Goal: Task Accomplishment & Management: Use online tool/utility

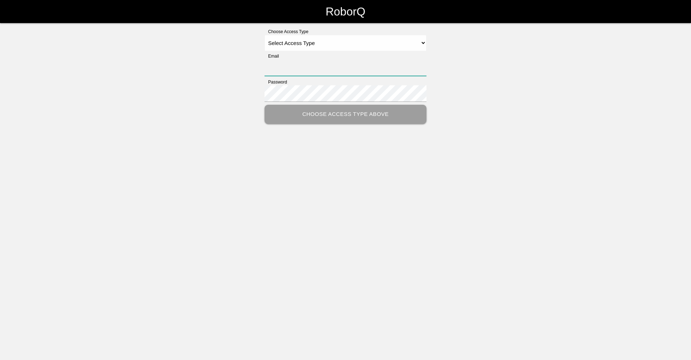
type input "[EMAIL_ADDRESS][DOMAIN_NAME]"
click at [287, 46] on select "Select Access Type Admin Customer Supervisor Worker" at bounding box center [345, 43] width 162 height 16
select select "Worker"
click at [264, 35] on select "Select Access Type Admin Customer Supervisor Worker" at bounding box center [345, 43] width 162 height 16
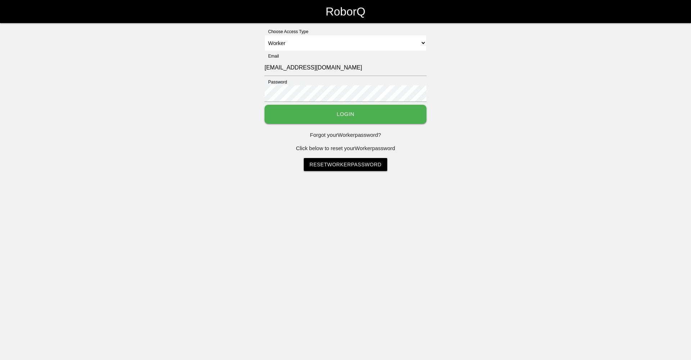
click at [307, 113] on button "Login" at bounding box center [345, 114] width 162 height 19
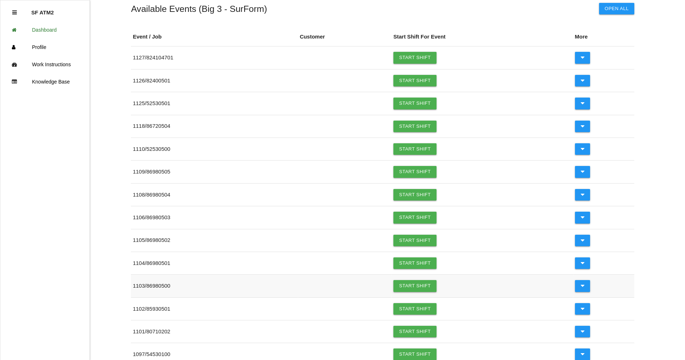
scroll to position [72, 0]
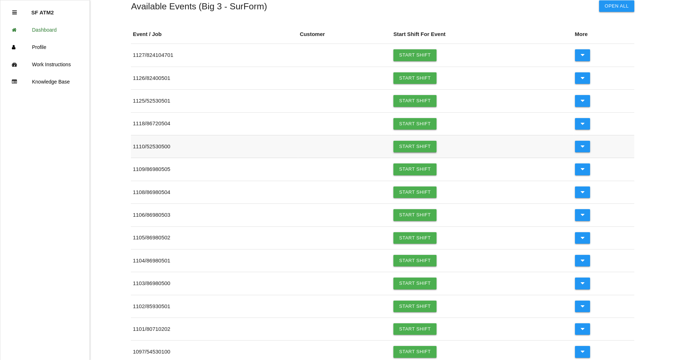
click at [436, 149] on link "Start Shift" at bounding box center [415, 147] width 43 height 12
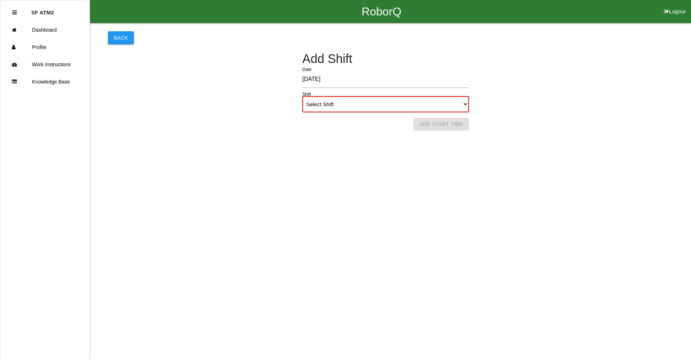
click at [377, 99] on select "Select Shift 1st Shift 2nd Shift 3rd Shift 4th Shift" at bounding box center [385, 104] width 167 height 16
select select "1"
click at [302, 96] on select "Select Shift 1st Shift 2nd Shift 3rd Shift 4th Shift" at bounding box center [385, 104] width 167 height 16
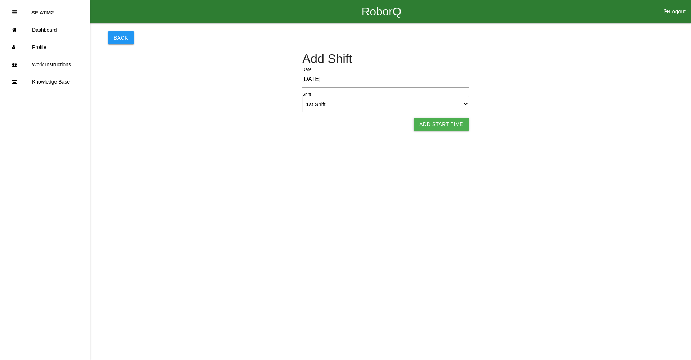
click at [434, 128] on button "Add Start Time" at bounding box center [440, 124] width 55 height 13
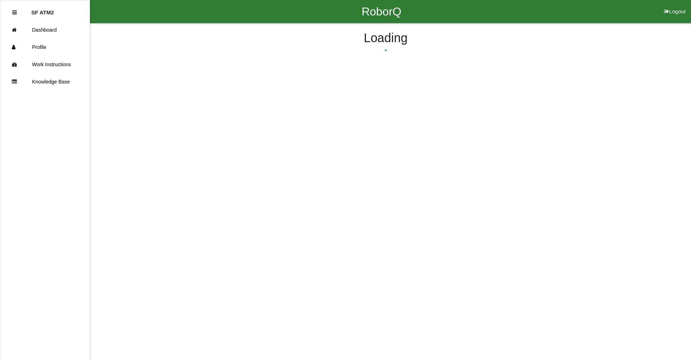
select select "6"
select select "13"
click at [499, 121] on html "RoborQ Logout SF ATM2 Dashboard Profile Work Instructions Knowledge Base Start …" at bounding box center [345, 71] width 691 height 142
click at [499, 116] on button "Submit Start Time" at bounding box center [479, 112] width 64 height 13
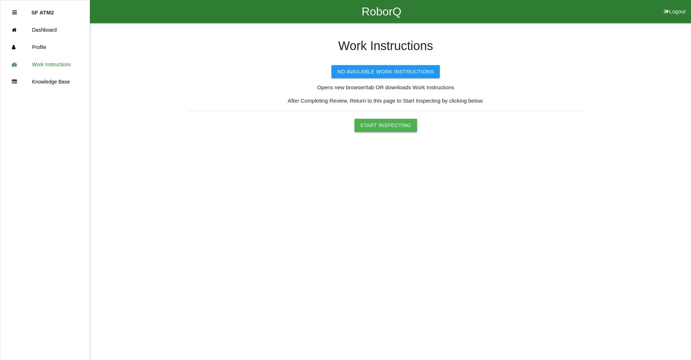
click at [387, 124] on button "Start Inspecting" at bounding box center [385, 125] width 63 height 13
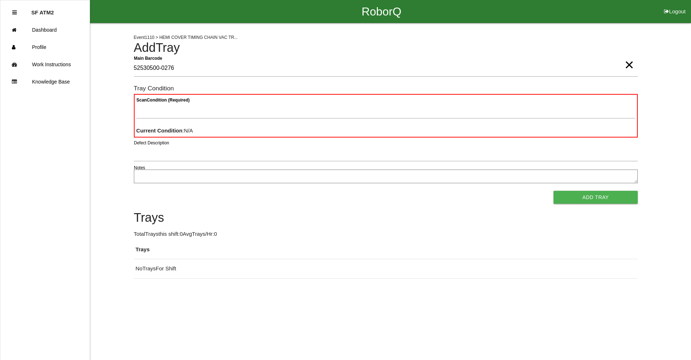
type Barcode "52530500-0276"
paste Condition "text"
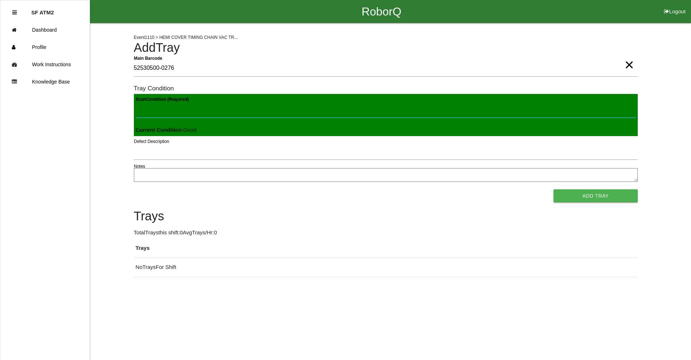
click at [553, 189] on button "Add Tray" at bounding box center [595, 195] width 84 height 13
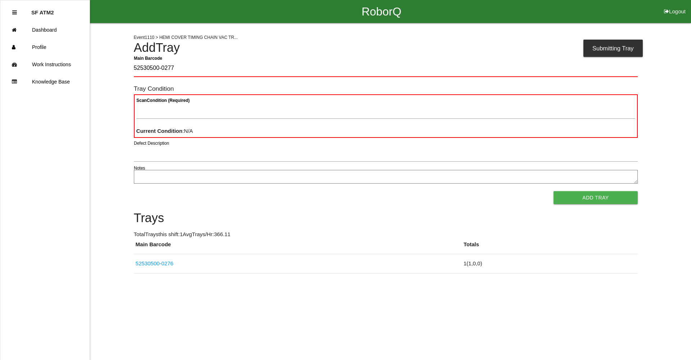
type Barcode "52530500-0277"
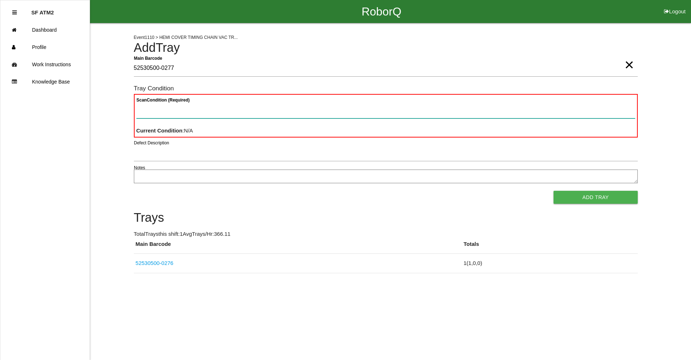
paste Condition "text"
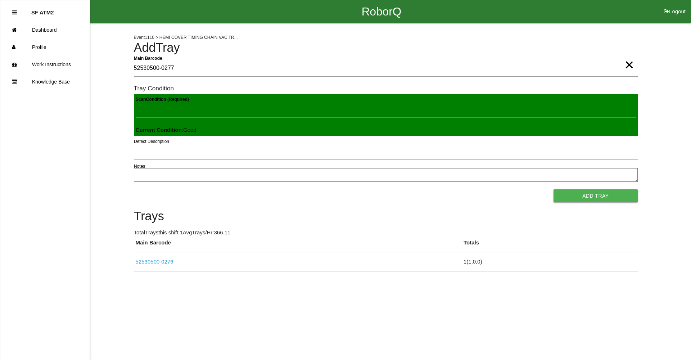
click at [553, 189] on button "Add Tray" at bounding box center [595, 195] width 84 height 13
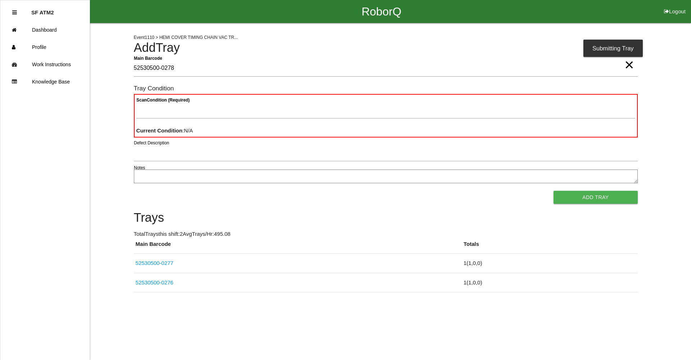
type Barcode "52530500-0278"
paste Condition "text"
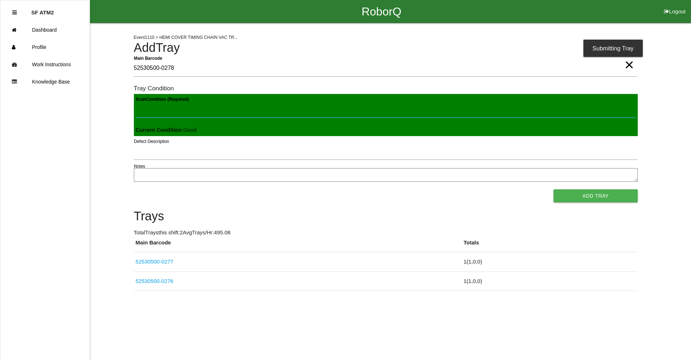
click at [553, 189] on button "Add Tray" at bounding box center [595, 195] width 84 height 13
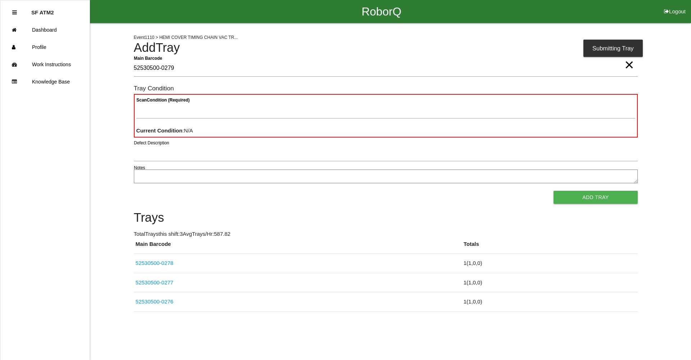
type Barcode "52530500-0279"
paste Condition "text"
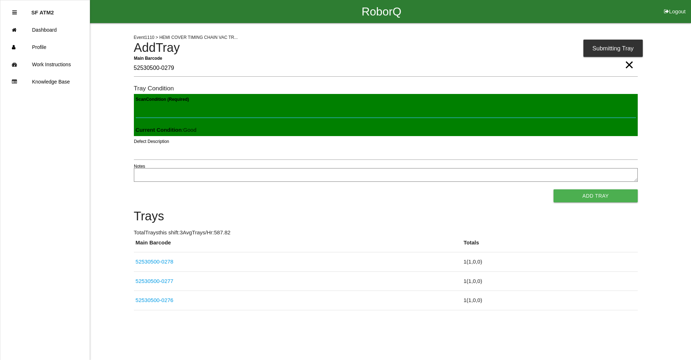
click at [553, 189] on button "Add Tray" at bounding box center [595, 195] width 84 height 13
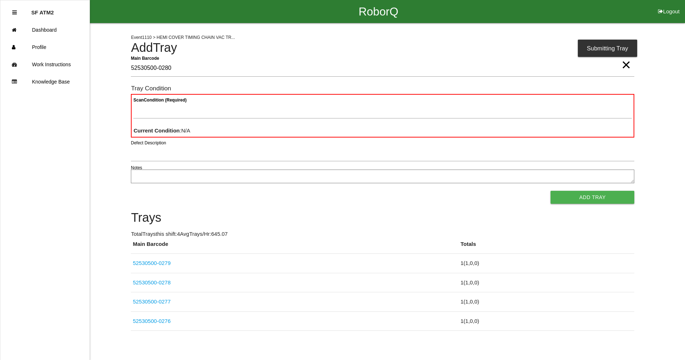
type Barcode "52530500-0280"
paste Condition "text"
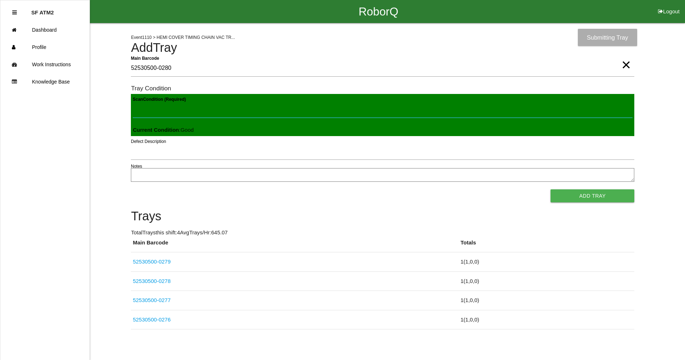
click at [551, 189] on button "Add Tray" at bounding box center [593, 195] width 84 height 13
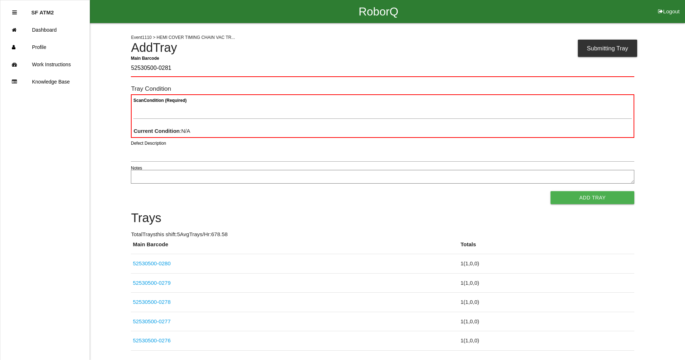
type Barcode "52530500-0281"
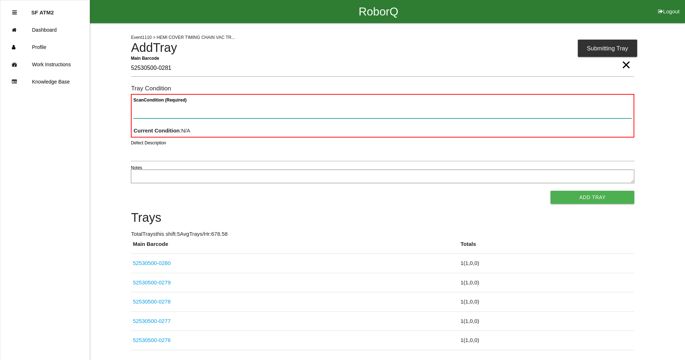
paste Condition "text"
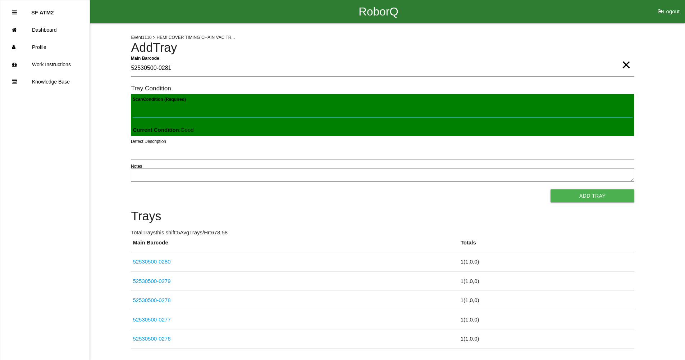
click at [551, 189] on button "Add Tray" at bounding box center [593, 195] width 84 height 13
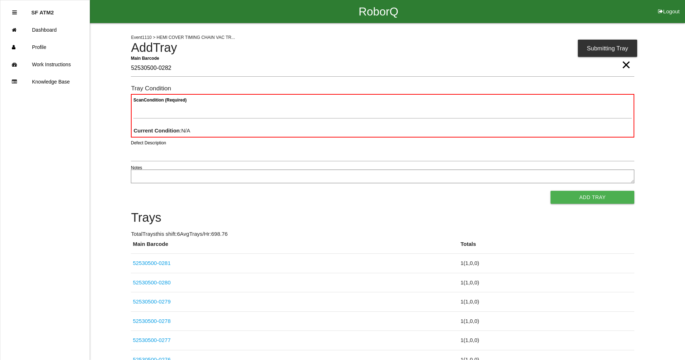
type Barcode "52530500-0282"
paste Condition "text"
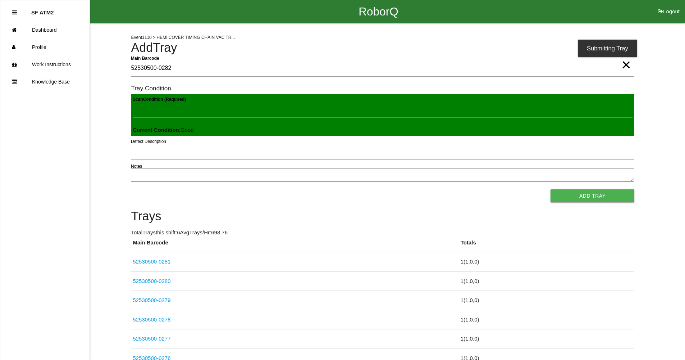
click at [551, 189] on button "Add Tray" at bounding box center [593, 195] width 84 height 13
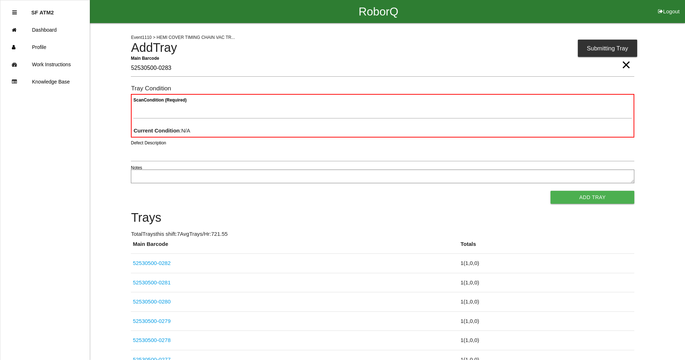
type Barcode "52530500-0283"
paste Condition "text"
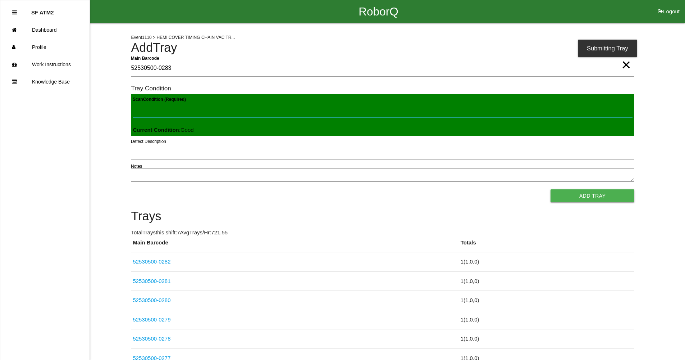
click at [551, 189] on button "Add Tray" at bounding box center [593, 195] width 84 height 13
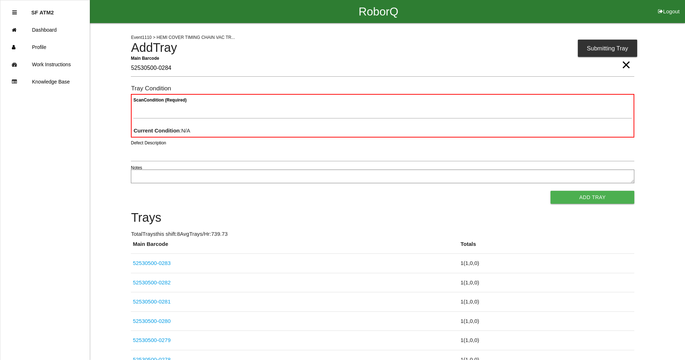
type Barcode "52530500-0284"
paste Condition "text"
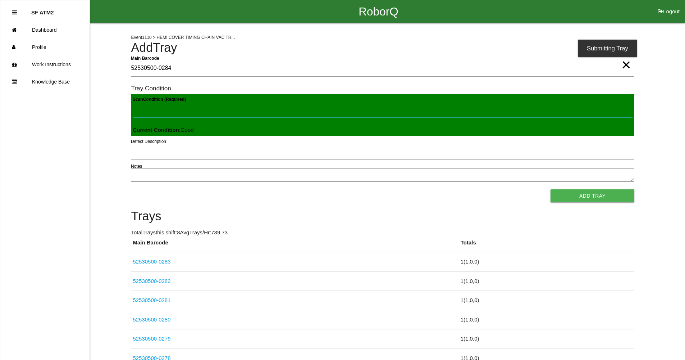
click at [551, 189] on button "Add Tray" at bounding box center [593, 195] width 84 height 13
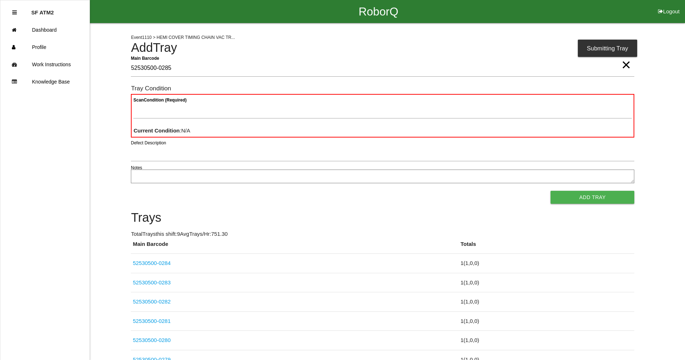
type Barcode "52530500-0285"
paste Condition "text"
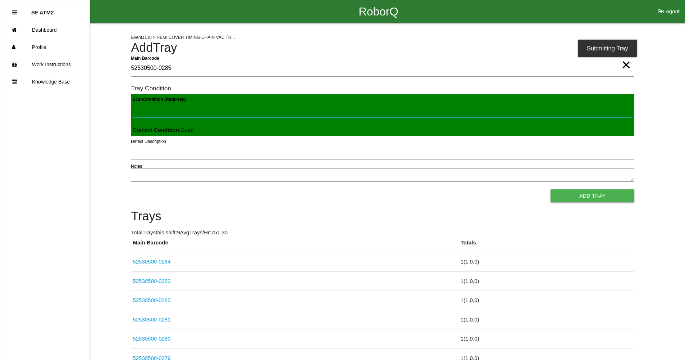
click at [551, 189] on button "Add Tray" at bounding box center [593, 195] width 84 height 13
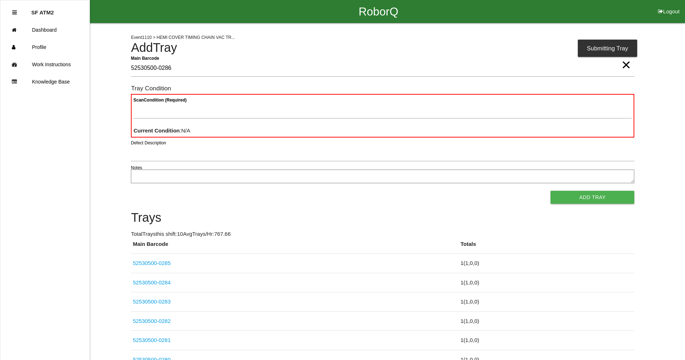
type Barcode "52530500-0286"
paste Condition "text"
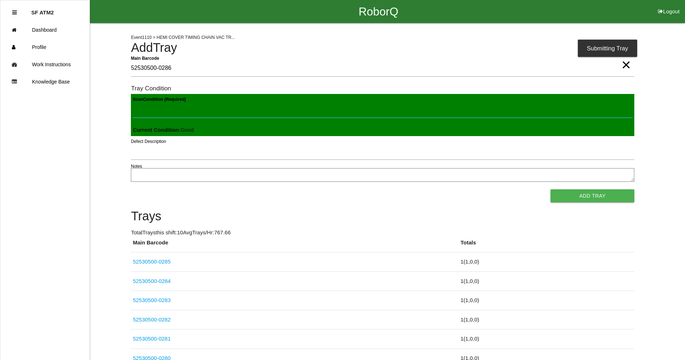
click at [551, 189] on button "Add Tray" at bounding box center [593, 195] width 84 height 13
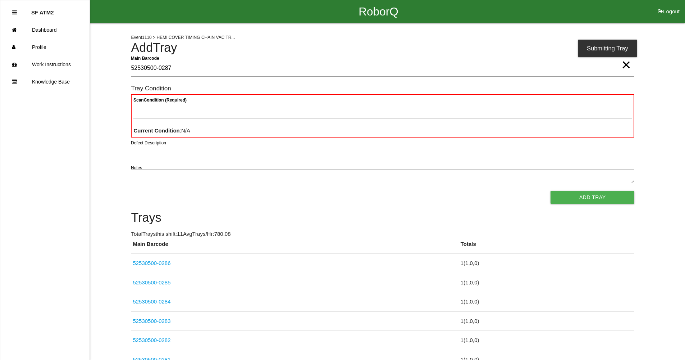
type Barcode "52530500-0287"
paste Condition "text"
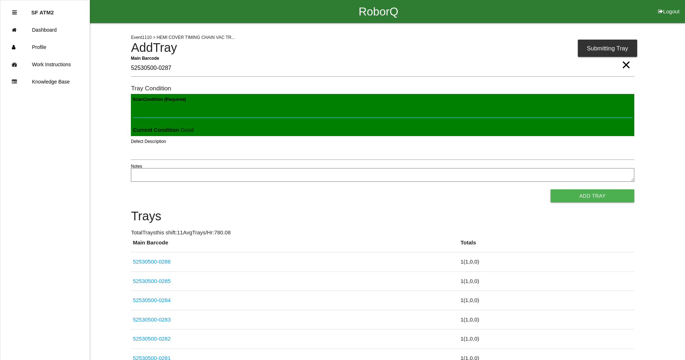
click at [551, 189] on button "Add Tray" at bounding box center [593, 195] width 84 height 13
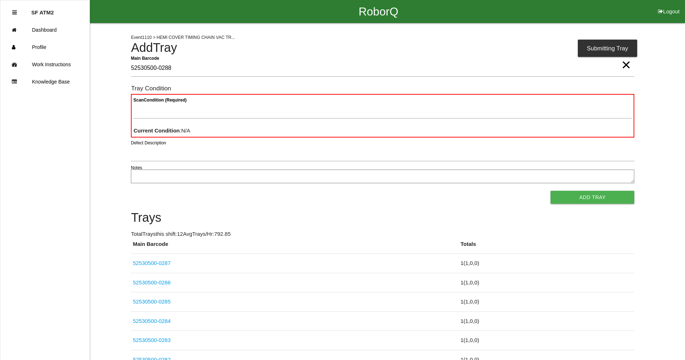
type Barcode "52530500-0288"
paste Condition "text"
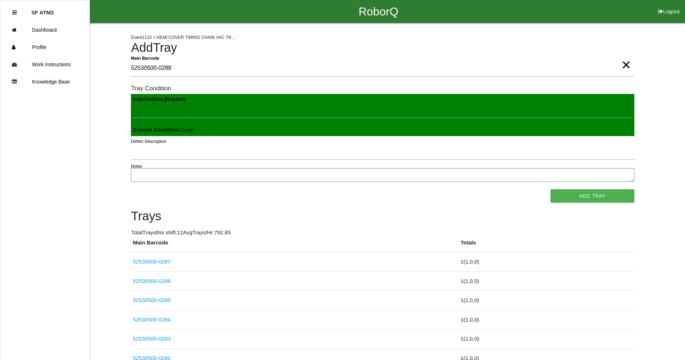
click at [551, 189] on button "Add Tray" at bounding box center [593, 195] width 84 height 13
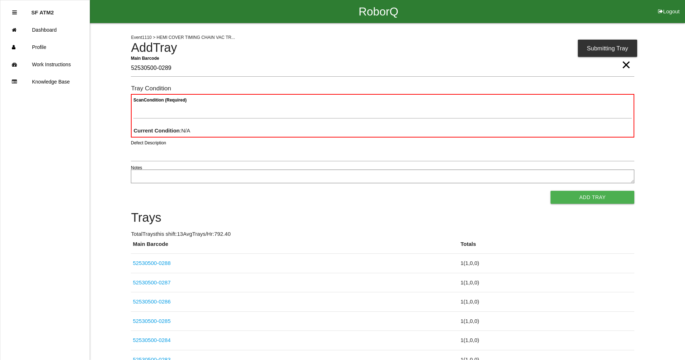
type Barcode "52530500-0289"
paste Condition "text"
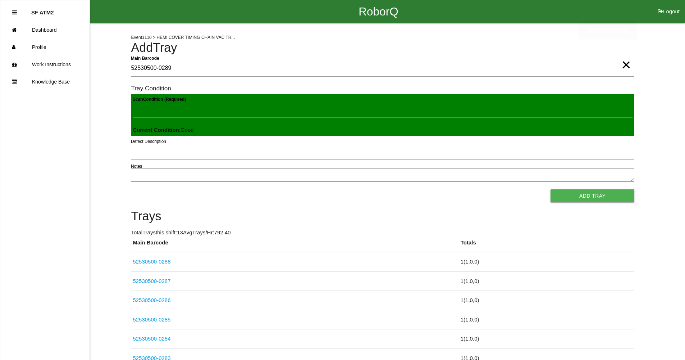
click at [551, 189] on button "Add Tray" at bounding box center [593, 195] width 84 height 13
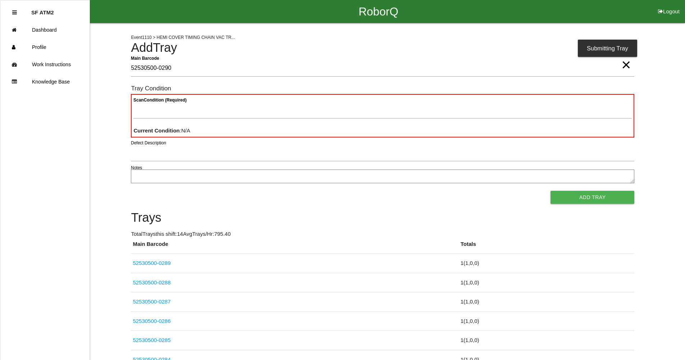
type Barcode "52530500-0290"
paste Condition "text"
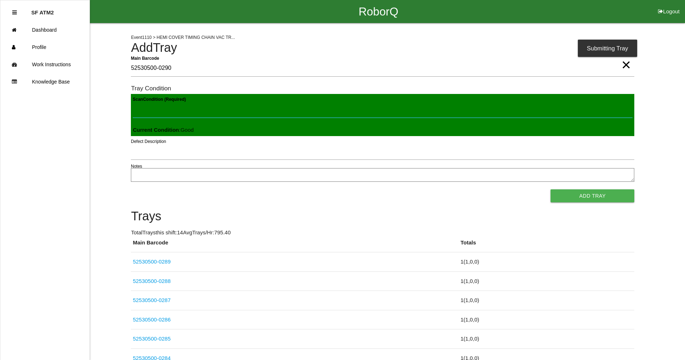
click at [551, 189] on button "Add Tray" at bounding box center [593, 195] width 84 height 13
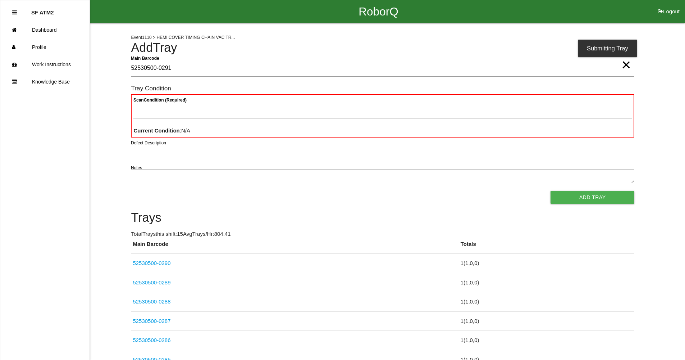
type Barcode "52530500-0291"
paste Condition "text"
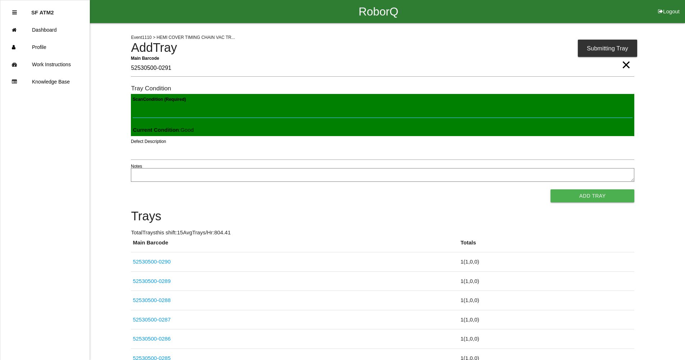
click at [551, 189] on button "Add Tray" at bounding box center [593, 195] width 84 height 13
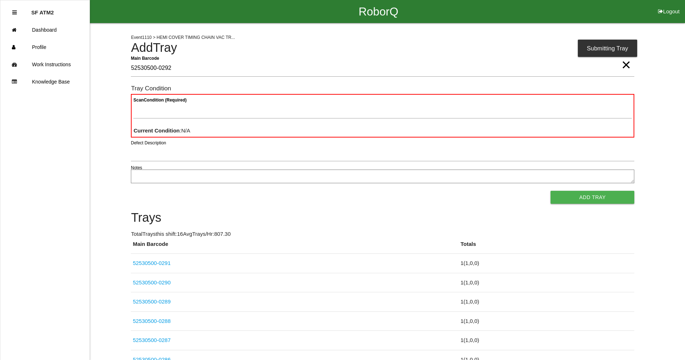
type Barcode "52530500-0292"
paste Condition "text"
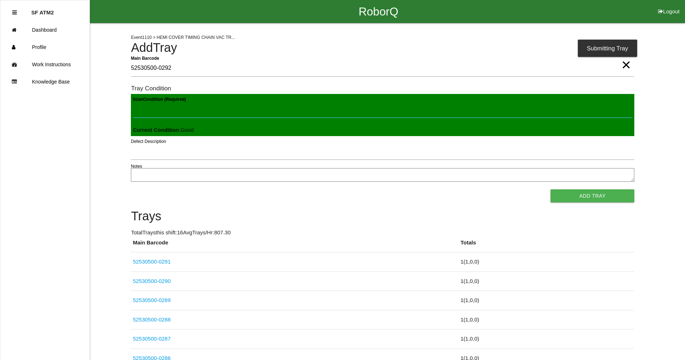
click at [551, 189] on button "Add Tray" at bounding box center [593, 195] width 84 height 13
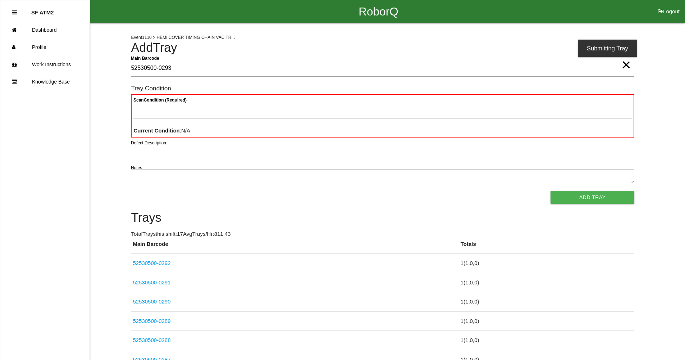
type Barcode "52530500-0293"
paste Condition "text"
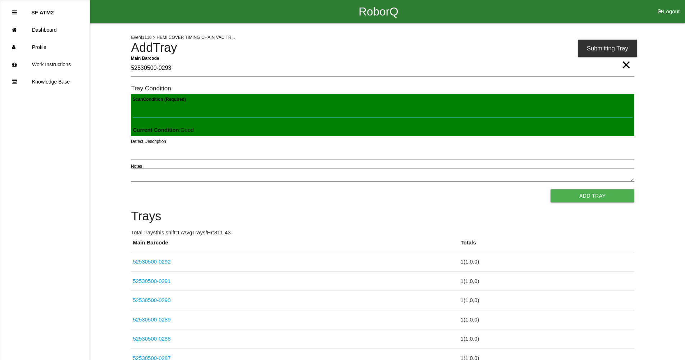
click at [551, 189] on button "Add Tray" at bounding box center [593, 195] width 84 height 13
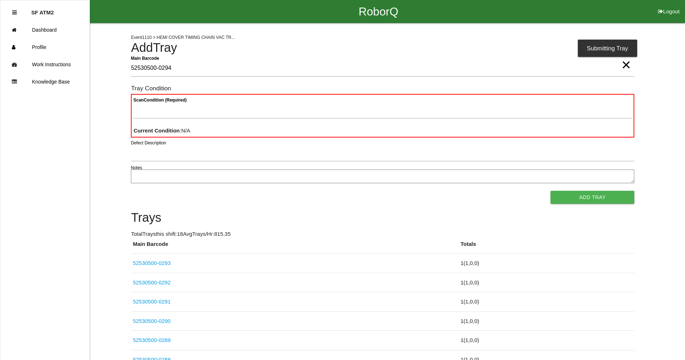
type Barcode "52530500-0294"
paste Condition "text"
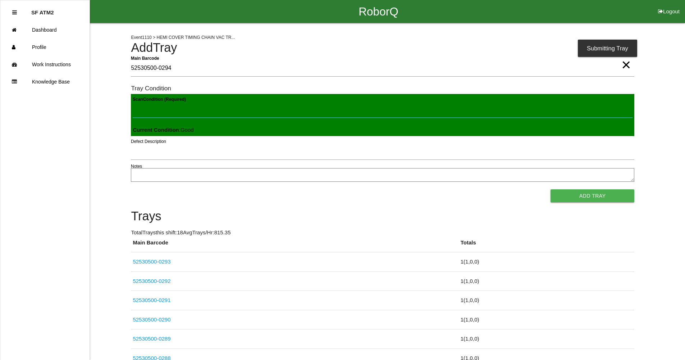
click at [551, 189] on button "Add Tray" at bounding box center [593, 195] width 84 height 13
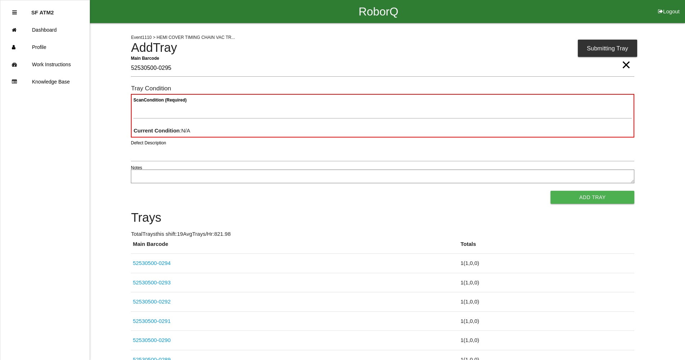
type Barcode "52530500-0295"
paste Condition "text"
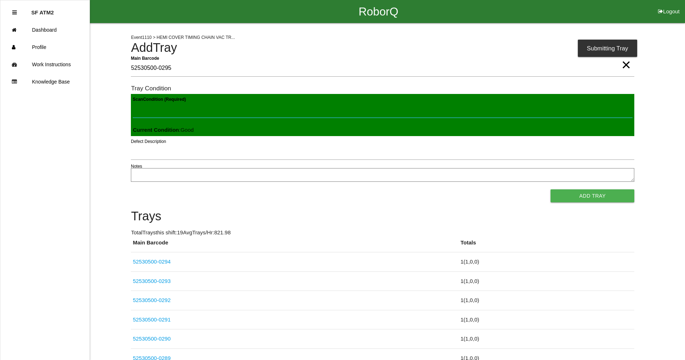
click at [551, 189] on button "Add Tray" at bounding box center [593, 195] width 84 height 13
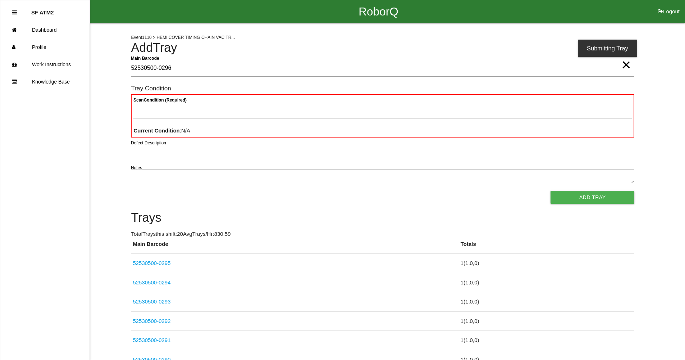
type Barcode "52530500-0296"
paste Condition "text"
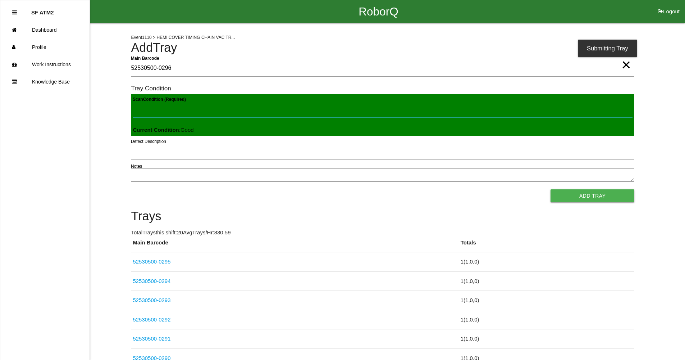
click button "Add Tray" at bounding box center [593, 195] width 84 height 13
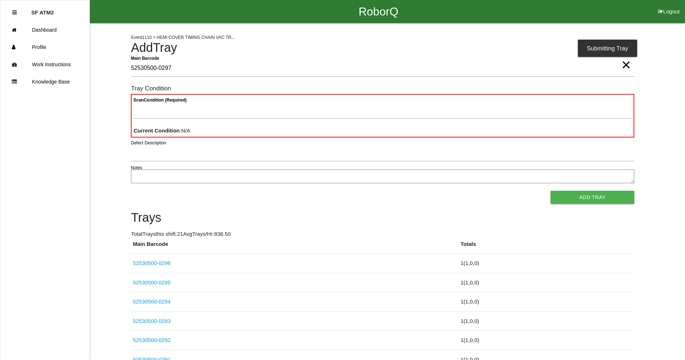
type Barcode "52530500-0297"
paste Condition "text"
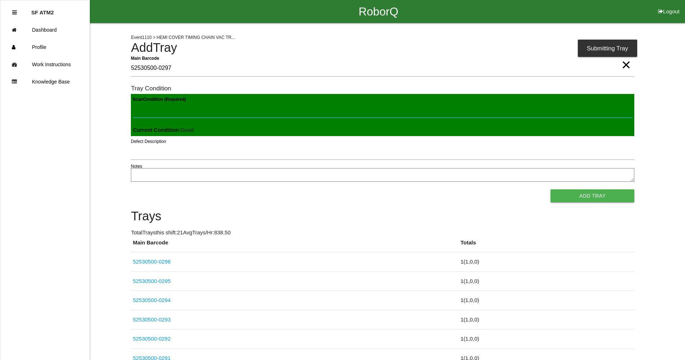
click at [551, 189] on button "Add Tray" at bounding box center [593, 195] width 84 height 13
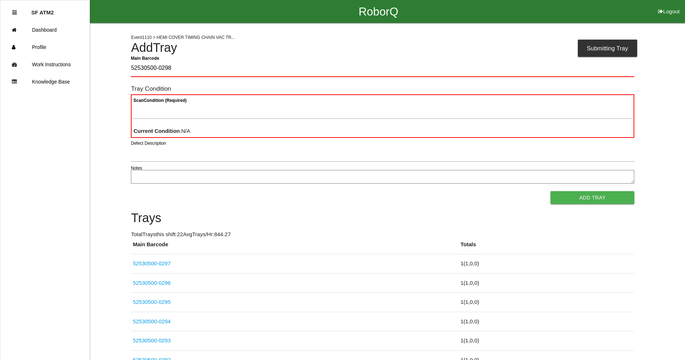
type Barcode "52530500-0298"
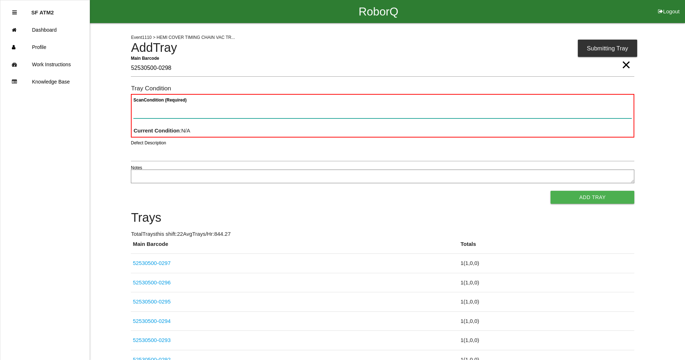
paste Condition "text"
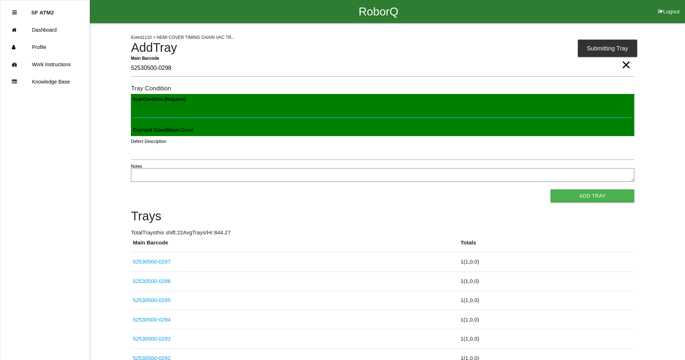
click at [551, 189] on button "Add Tray" at bounding box center [593, 195] width 84 height 13
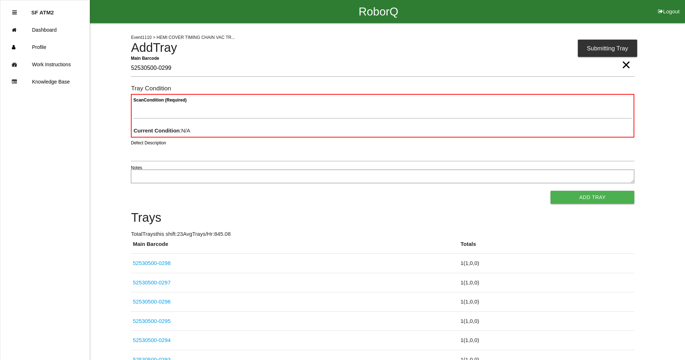
type Barcode "52530500-0299"
paste Condition "text"
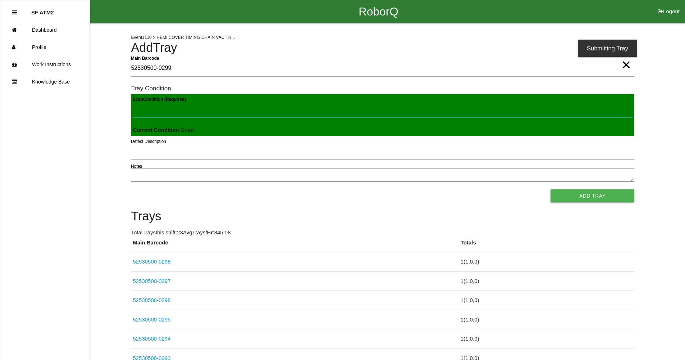
click at [551, 189] on button "Add Tray" at bounding box center [593, 195] width 84 height 13
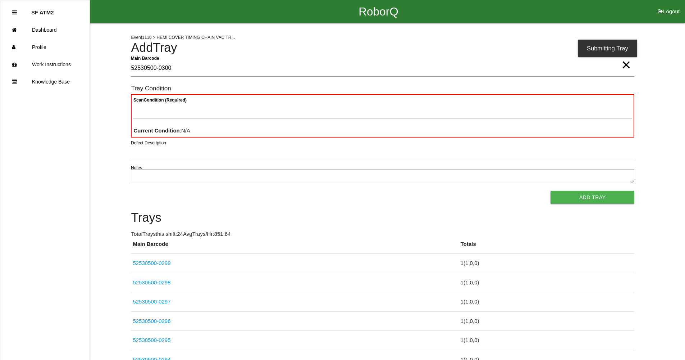
type Barcode "52530500-0300"
paste Condition "text"
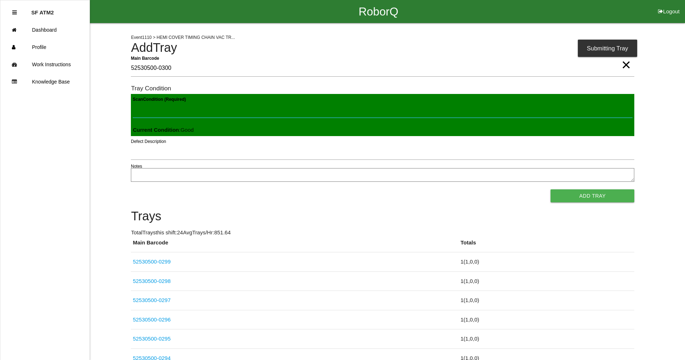
click at [551, 189] on button "Add Tray" at bounding box center [593, 195] width 84 height 13
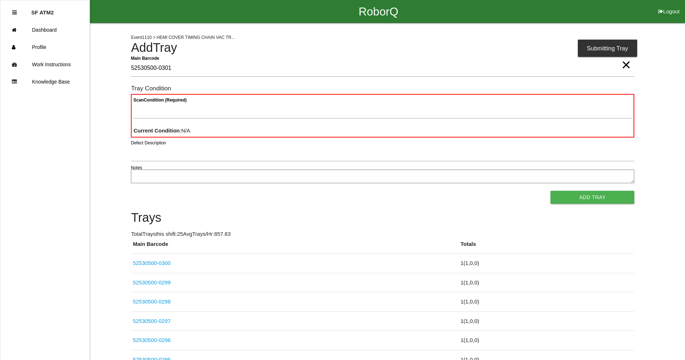
type Barcode "52530500-0301"
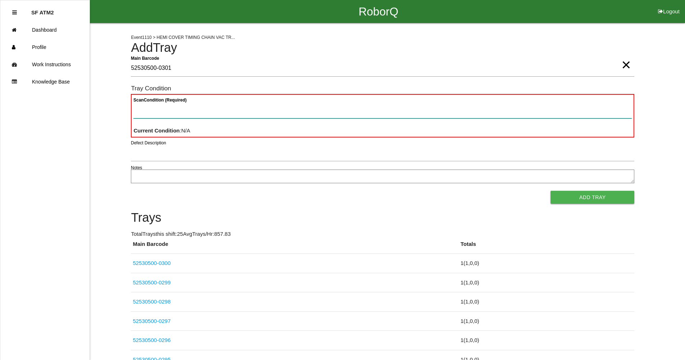
paste Condition "text"
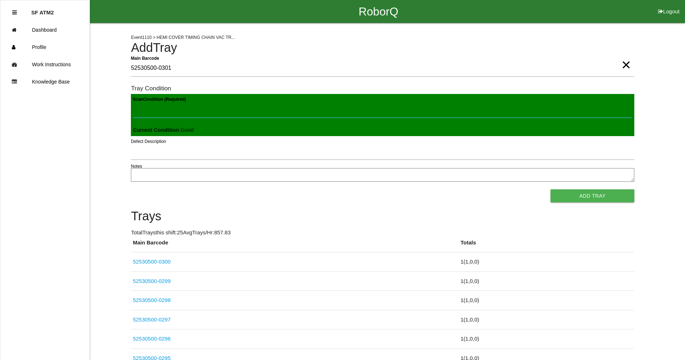
click at [551, 189] on button "Add Tray" at bounding box center [593, 195] width 84 height 13
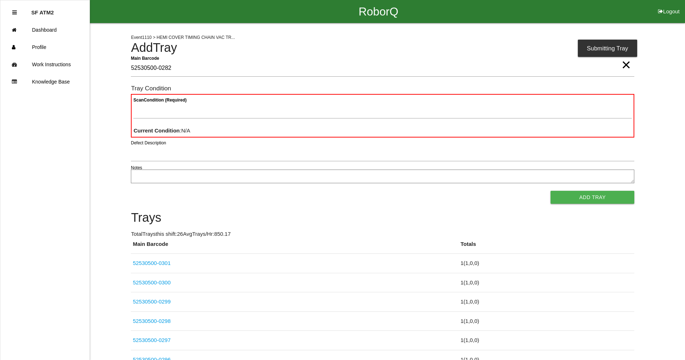
type Barcode "52530500-0282"
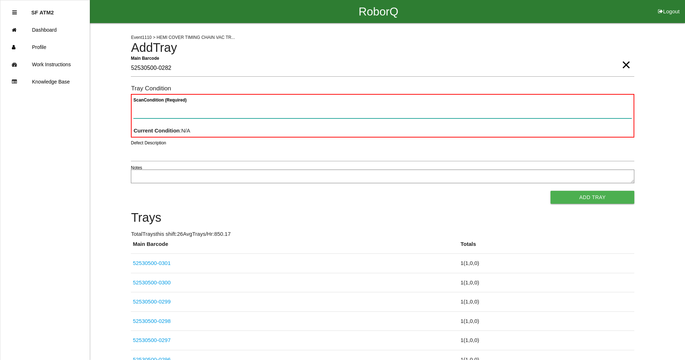
paste Condition "text"
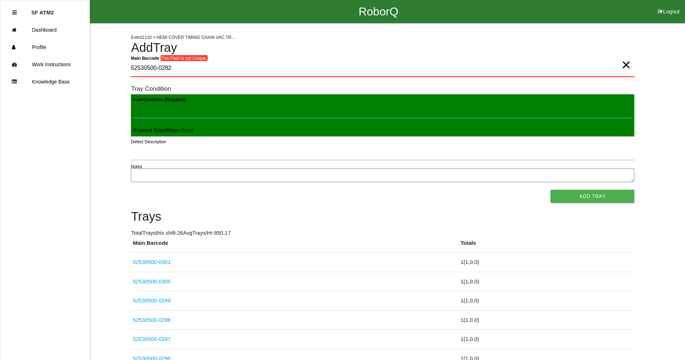
click at [551, 190] on button "Add Tray" at bounding box center [593, 196] width 84 height 13
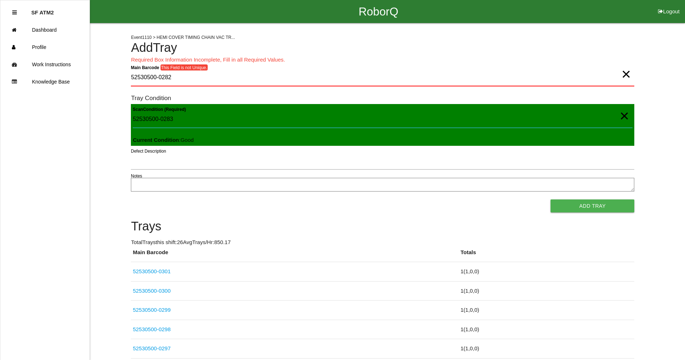
type Condition "52530500-0283"
paste input "good"
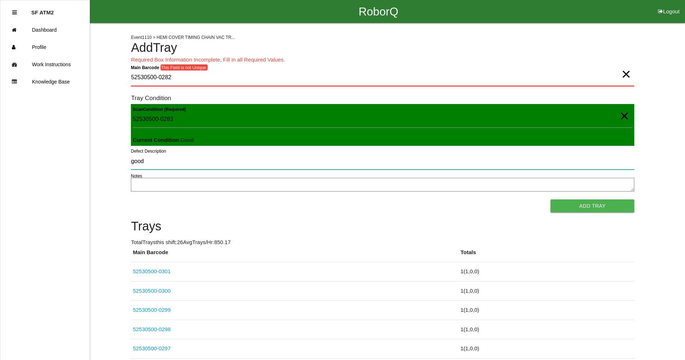
click at [551, 199] on button "Add Tray" at bounding box center [593, 205] width 84 height 13
type input "good52530500-0284"
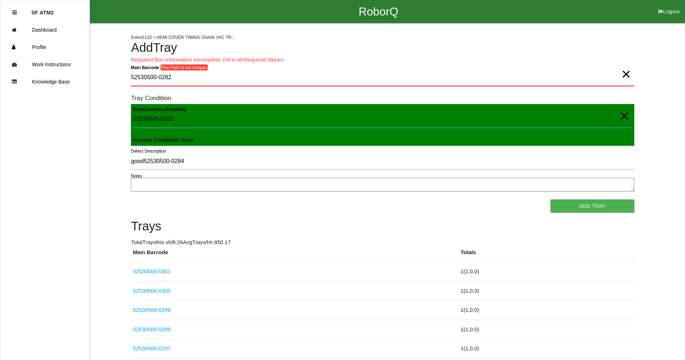
click at [188, 121] on Condition "52530500-0283" at bounding box center [383, 119] width 500 height 17
drag, startPoint x: 188, startPoint y: 121, endPoint x: 68, endPoint y: 124, distance: 119.9
click at [186, 83] on Barcode "52530500-0282" at bounding box center [383, 77] width 504 height 17
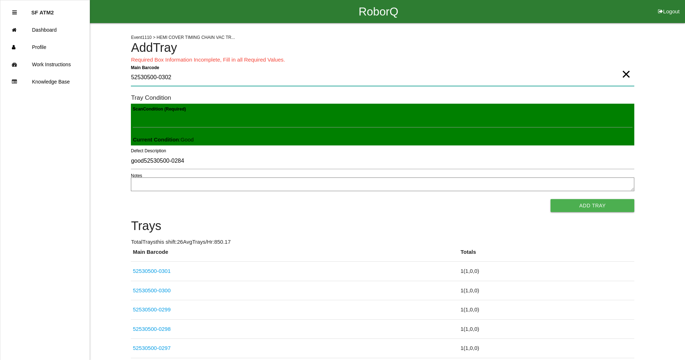
type Barcode "52530500-0302"
click at [551, 199] on button "Add Tray" at bounding box center [593, 205] width 84 height 13
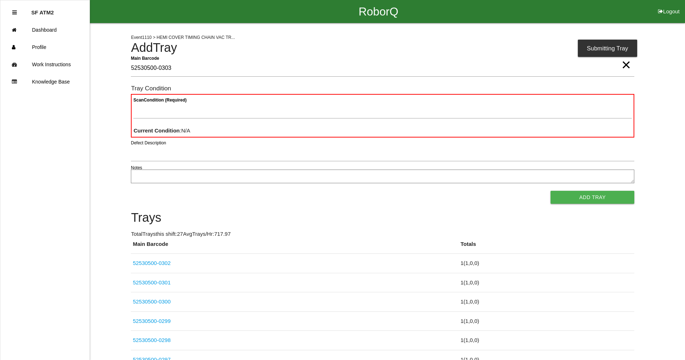
type Barcode "52530500-0303"
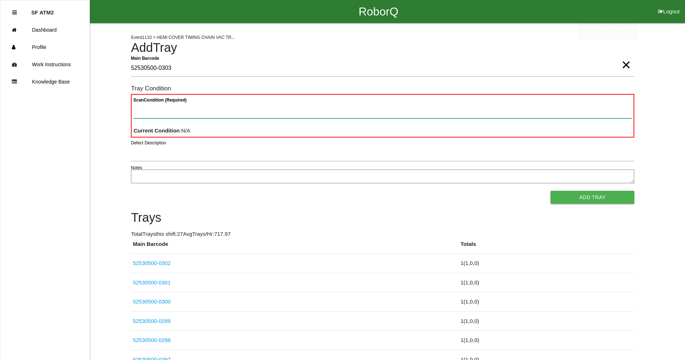
paste Condition "text"
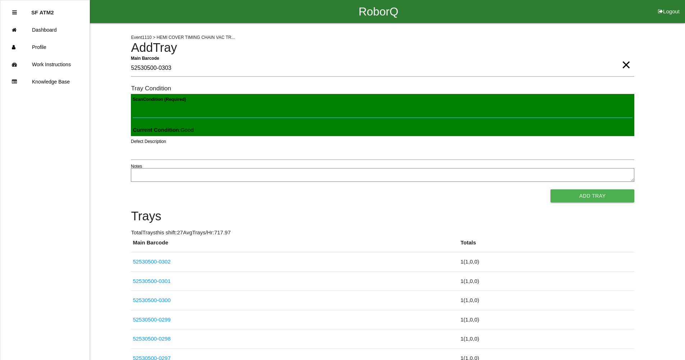
click at [551, 189] on button "Add Tray" at bounding box center [593, 195] width 84 height 13
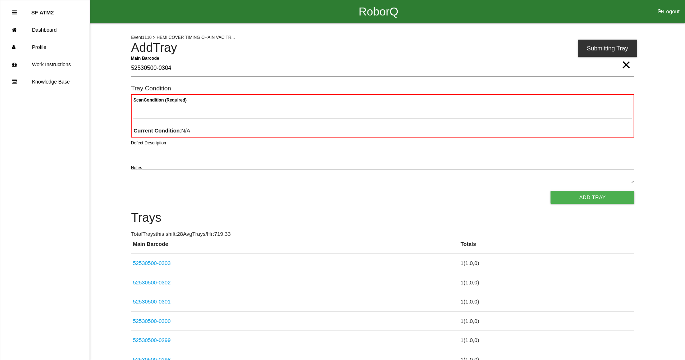
type Barcode "52530500-0304"
paste Condition "text"
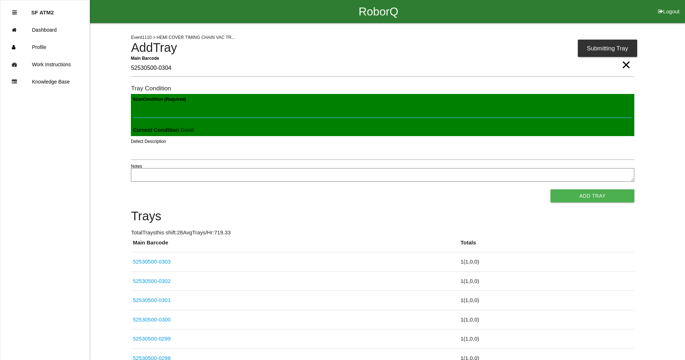
click at [551, 189] on button "Add Tray" at bounding box center [593, 195] width 84 height 13
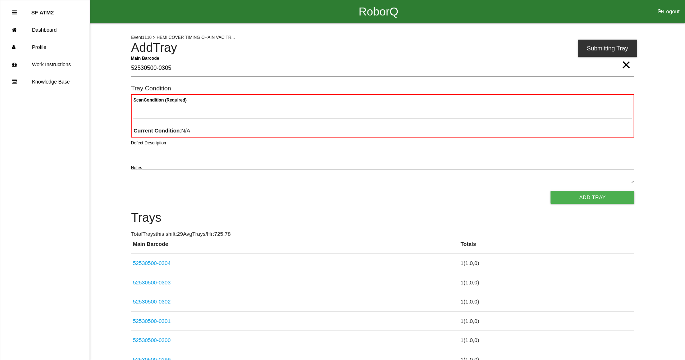
type Barcode "52530500-0305"
paste Condition "text"
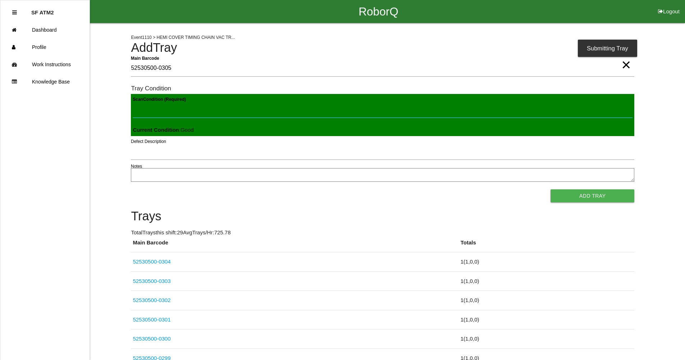
click at [551, 189] on button "Add Tray" at bounding box center [593, 195] width 84 height 13
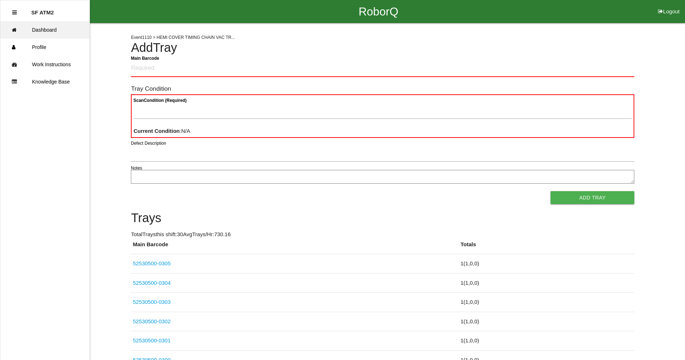
click at [65, 30] on link "Dashboard" at bounding box center [44, 29] width 89 height 17
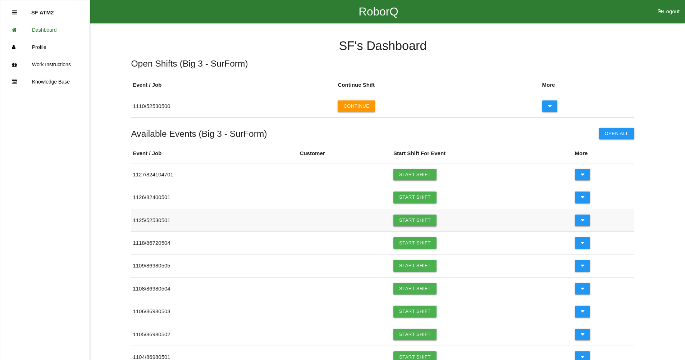
click at [427, 221] on link "Start Shift" at bounding box center [415, 220] width 43 height 12
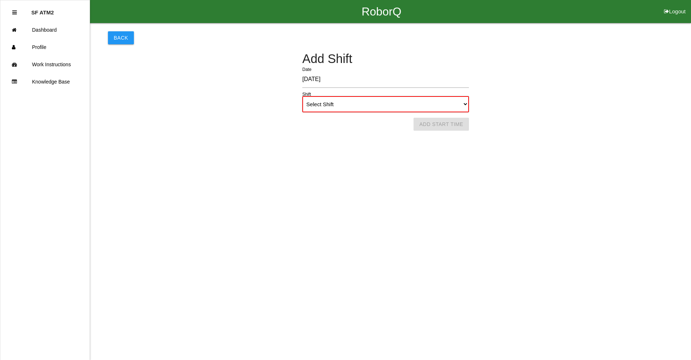
click at [433, 107] on select "Select Shift 1st Shift 2nd Shift 3rd Shift 4th Shift" at bounding box center [385, 104] width 167 height 16
select select "1"
click at [302, 96] on select "Select Shift 1st Shift 2nd Shift 3rd Shift 4th Shift" at bounding box center [385, 104] width 167 height 16
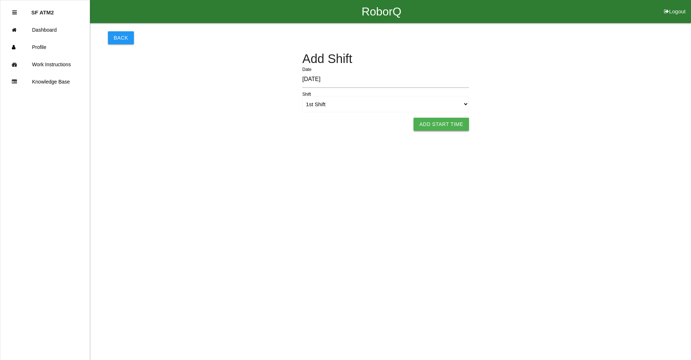
click at [431, 128] on button "Add Start Time" at bounding box center [440, 124] width 55 height 13
select select "6"
select select "44"
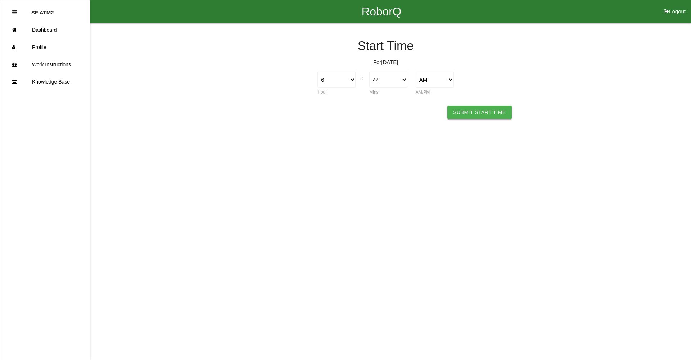
click at [458, 116] on button "Submit Start Time" at bounding box center [479, 112] width 64 height 13
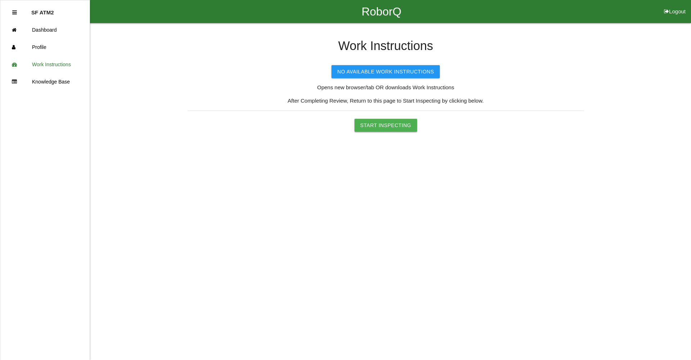
click at [418, 130] on div "Start Inspecting" at bounding box center [386, 125] width 396 height 13
click at [381, 126] on button "Start Inspecting" at bounding box center [385, 125] width 63 height 13
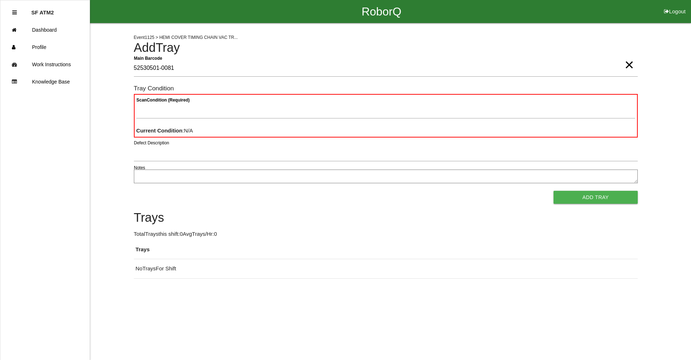
type Barcode "52530501-0081"
type Condition "goo"
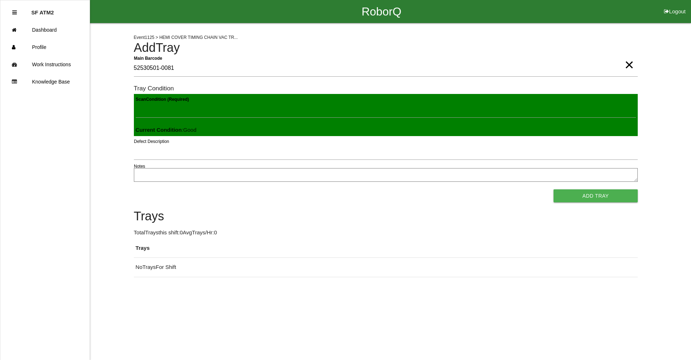
click at [553, 189] on button "Add Tray" at bounding box center [595, 195] width 84 height 13
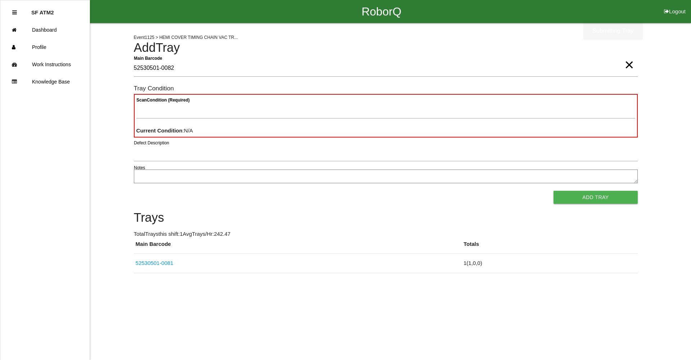
type Barcode "52530501-0082"
type Condition "goo"
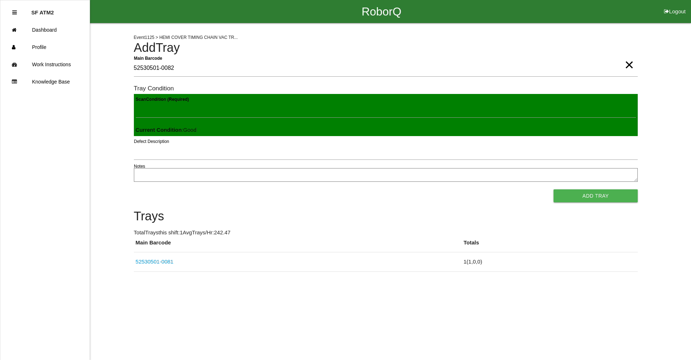
click at [553, 189] on button "Add Tray" at bounding box center [595, 195] width 84 height 13
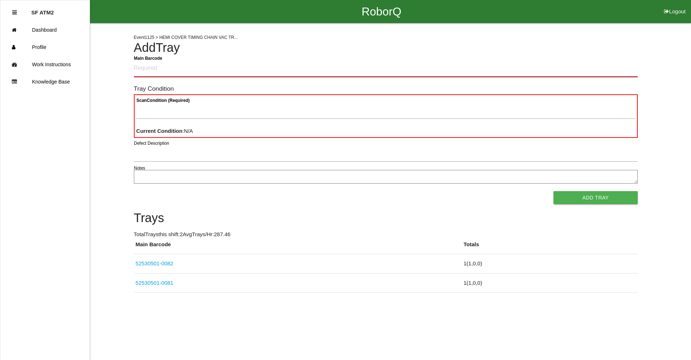
drag, startPoint x: 381, startPoint y: 126, endPoint x: 186, endPoint y: 67, distance: 203.8
click at [186, 67] on Barcode "Main Barcode" at bounding box center [386, 68] width 504 height 17
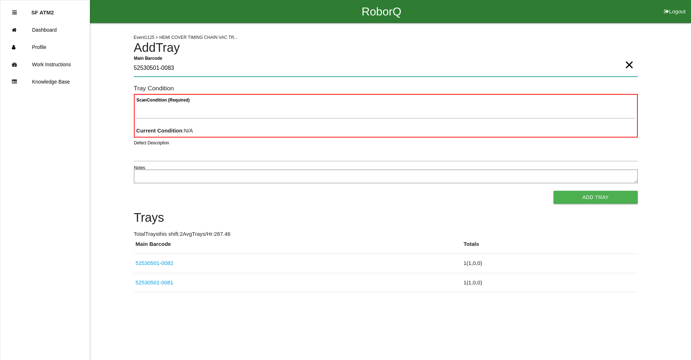
type Barcode "52530501-0083"
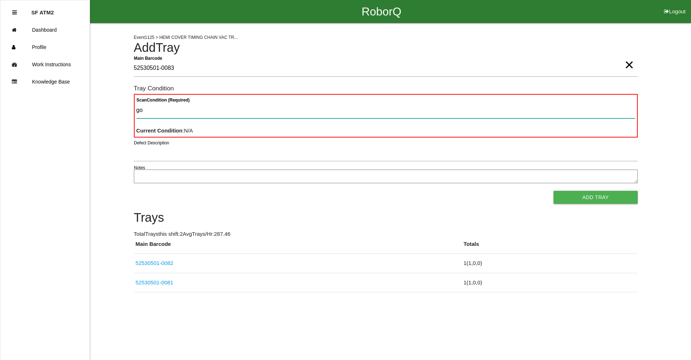
type Condition "goo"
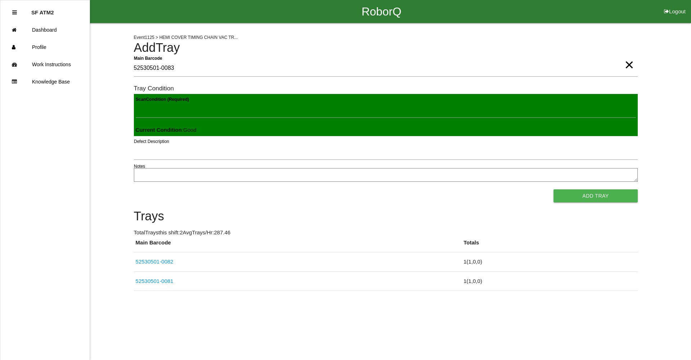
click at [553, 189] on button "Add Tray" at bounding box center [595, 195] width 84 height 13
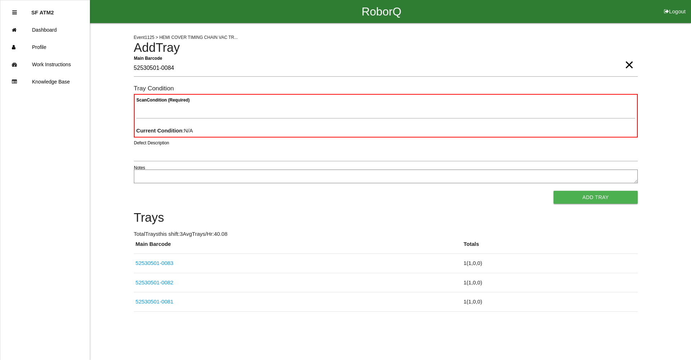
type Barcode "52530501-0084"
paste Condition "text"
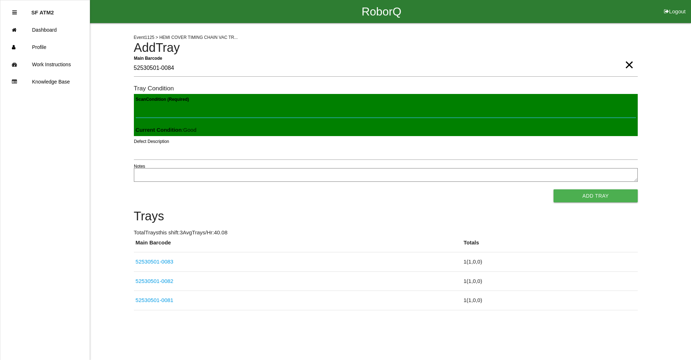
click at [553, 189] on button "Add Tray" at bounding box center [595, 195] width 84 height 13
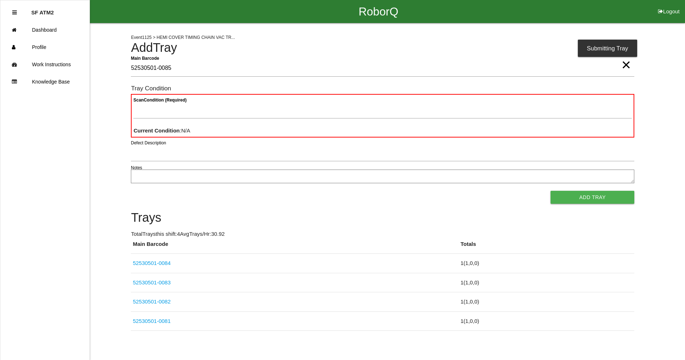
type Barcode "52530501-0085"
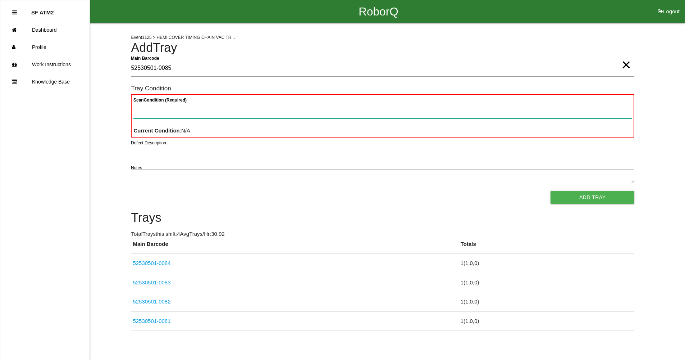
paste Condition "text"
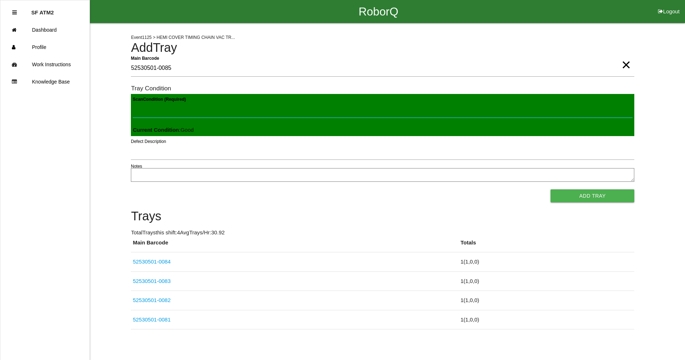
click at [551, 189] on button "Add Tray" at bounding box center [593, 195] width 84 height 13
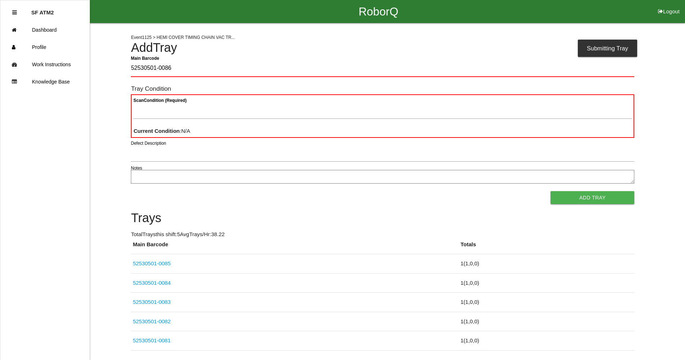
type Barcode "52530501-0086"
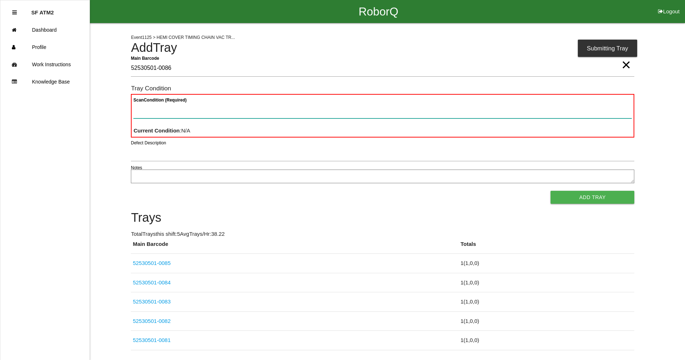
paste Condition "text"
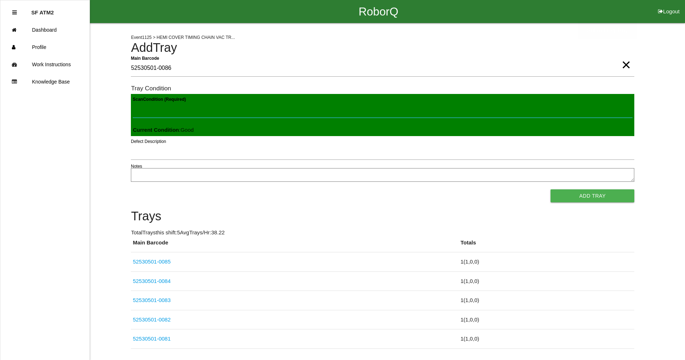
click at [551, 189] on button "Add Tray" at bounding box center [593, 195] width 84 height 13
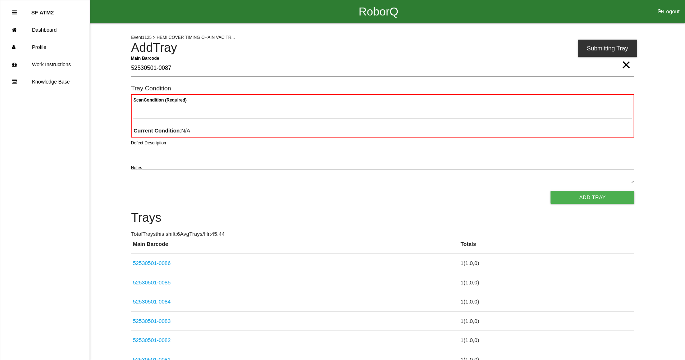
type Barcode "52530501-0087"
paste Condition "text"
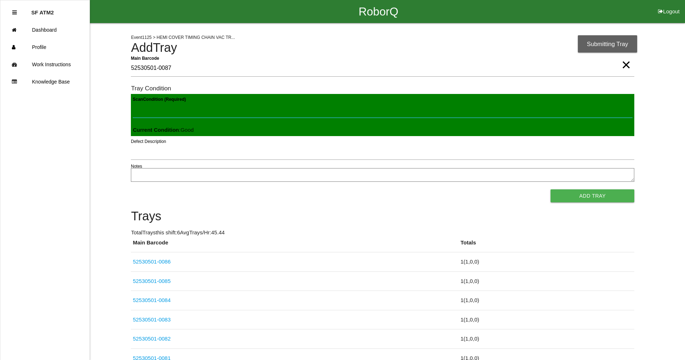
click at [551, 189] on button "Add Tray" at bounding box center [593, 195] width 84 height 13
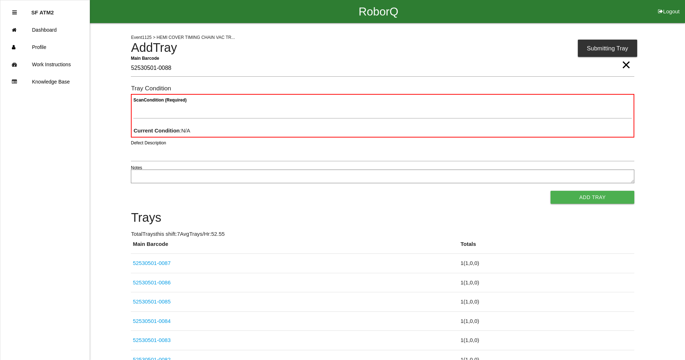
type Barcode "52530501-0088"
paste Condition "text"
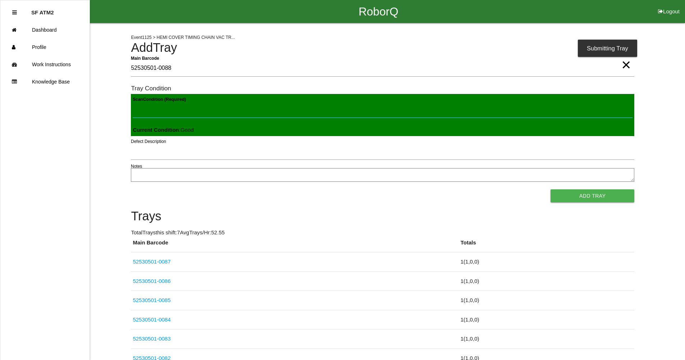
click at [551, 189] on button "Add Tray" at bounding box center [593, 195] width 84 height 13
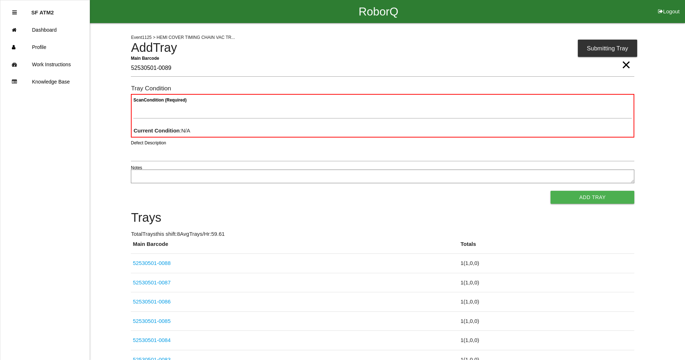
type Barcode "52530501-0089"
paste Condition "text"
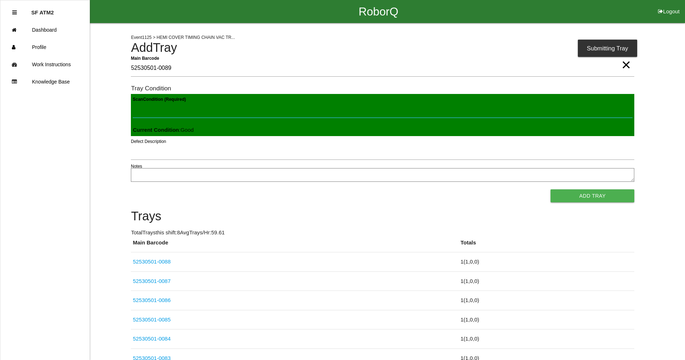
click at [551, 189] on button "Add Tray" at bounding box center [593, 195] width 84 height 13
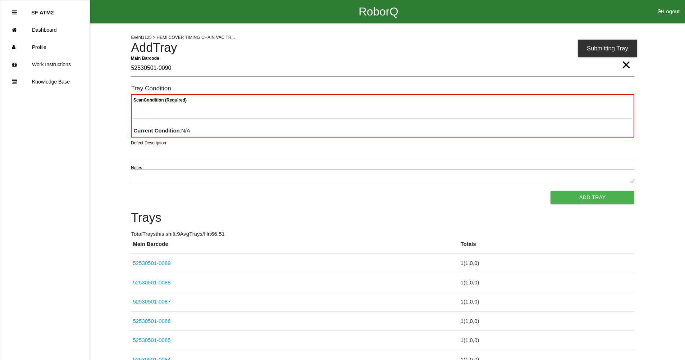
type Barcode "52530501-0090"
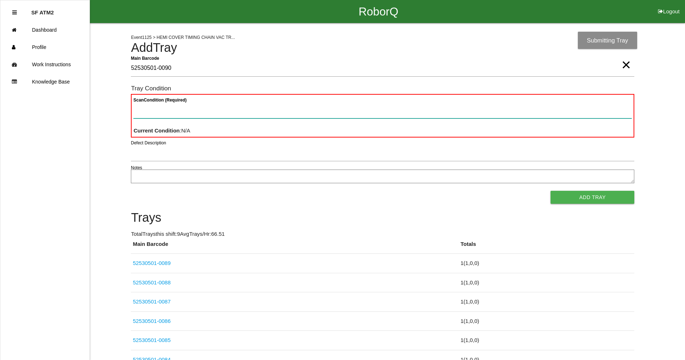
paste Condition "text"
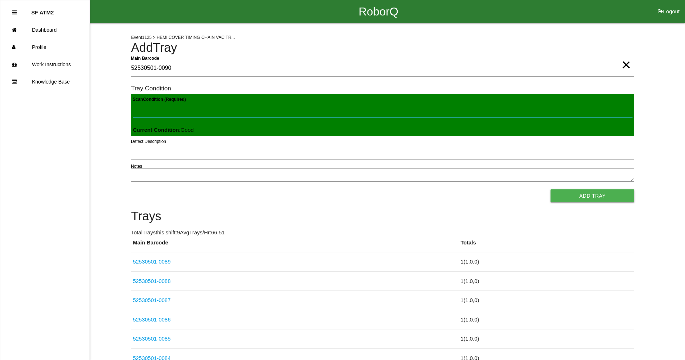
click at [551, 189] on button "Add Tray" at bounding box center [593, 195] width 84 height 13
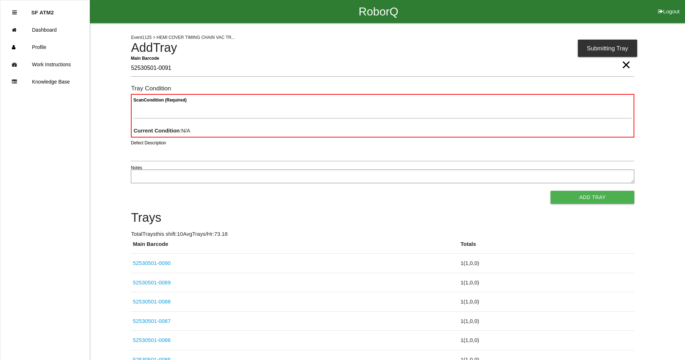
type Barcode "52530501-0091"
paste Condition "text"
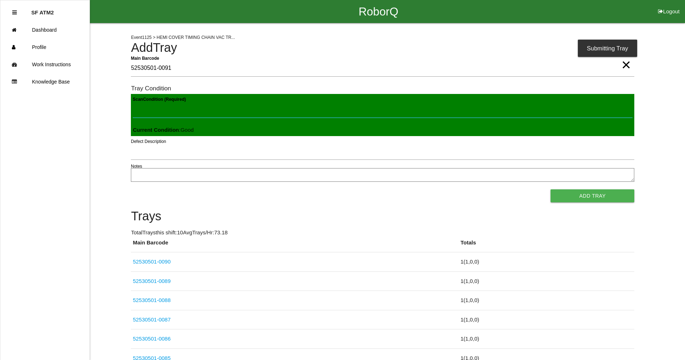
click at [551, 189] on button "Add Tray" at bounding box center [593, 195] width 84 height 13
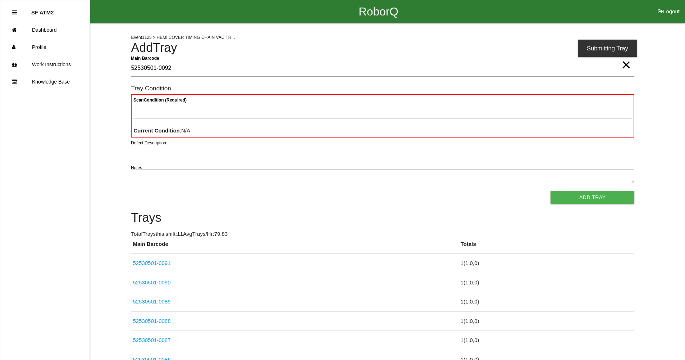
type Barcode "52530501-0092"
paste Condition "text"
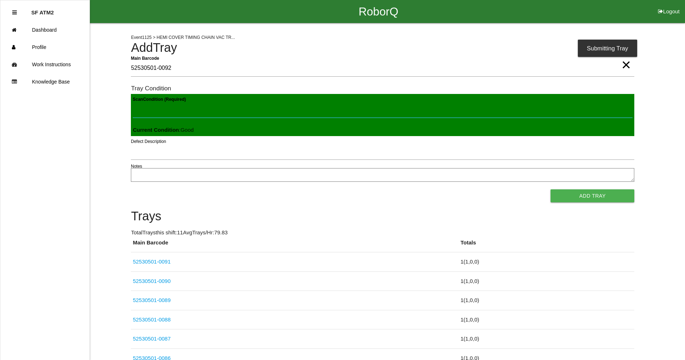
click at [551, 189] on button "Add Tray" at bounding box center [593, 195] width 84 height 13
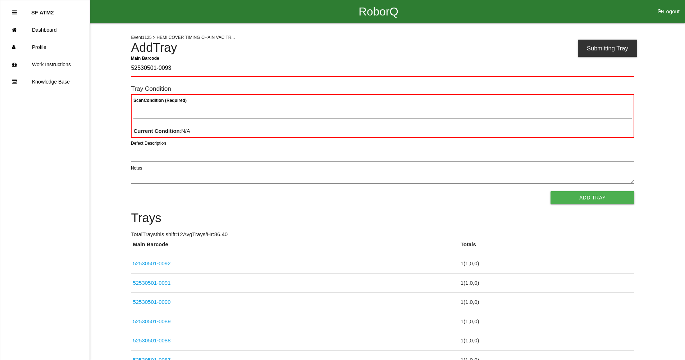
type Barcode "52530501-0093"
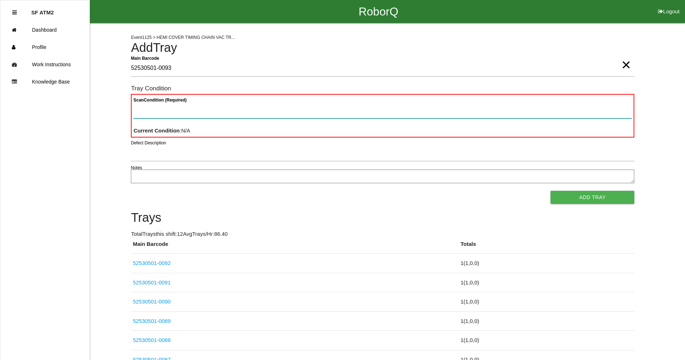
paste Condition "text"
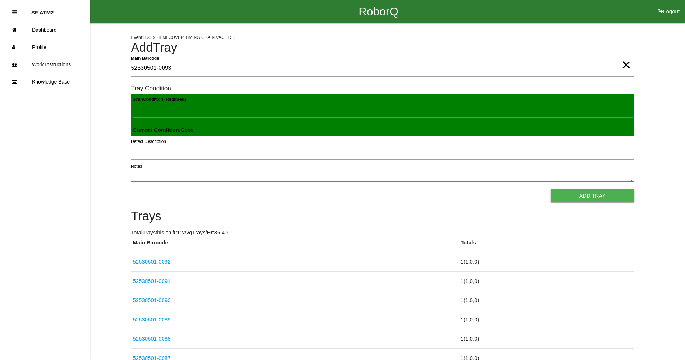
click at [551, 189] on button "Add Tray" at bounding box center [593, 195] width 84 height 13
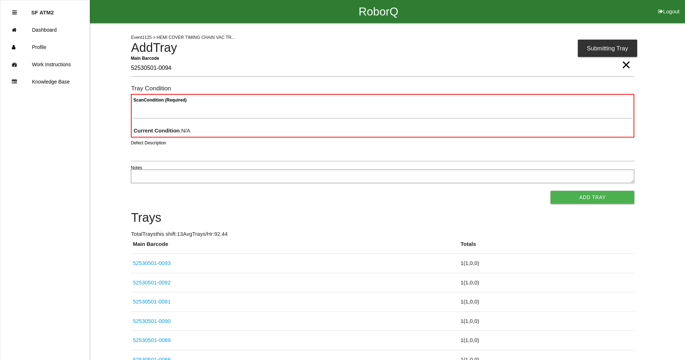
type Barcode "52530501-0094"
paste Condition "text"
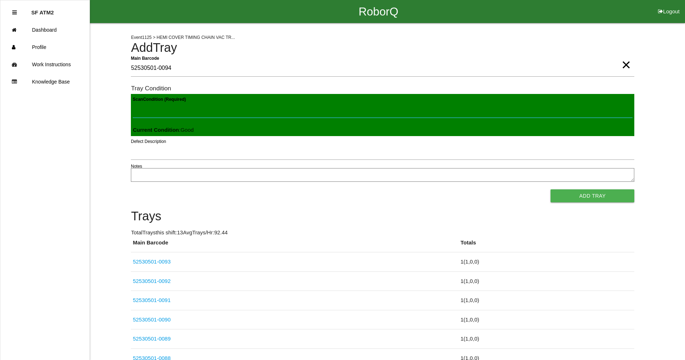
click at [551, 189] on button "Add Tray" at bounding box center [593, 195] width 84 height 13
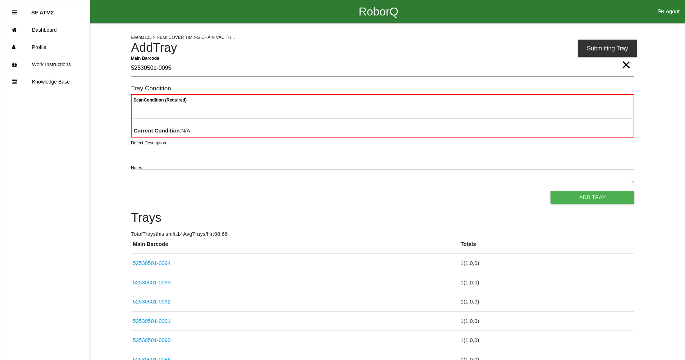
type Barcode "52530501-0095"
paste Condition "text"
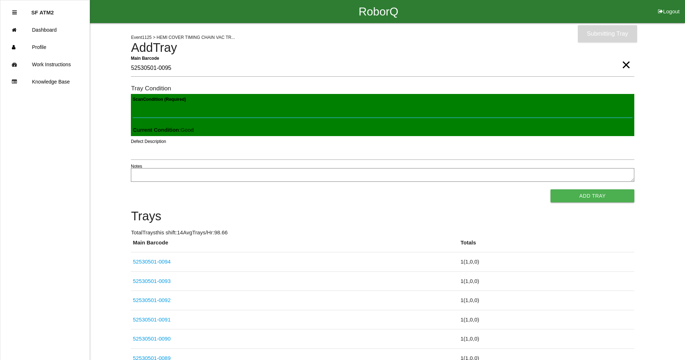
click at [551, 189] on button "Add Tray" at bounding box center [593, 195] width 84 height 13
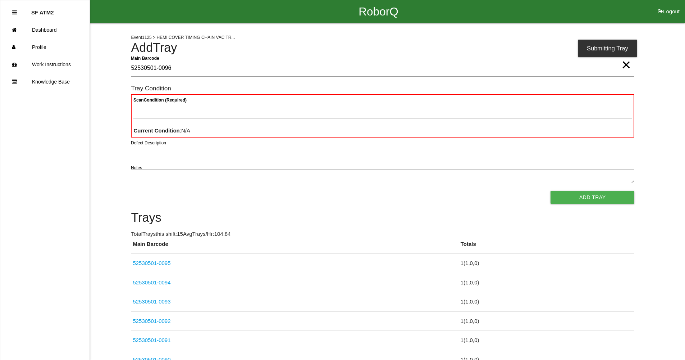
type Barcode "52530501-0096"
paste Condition "text"
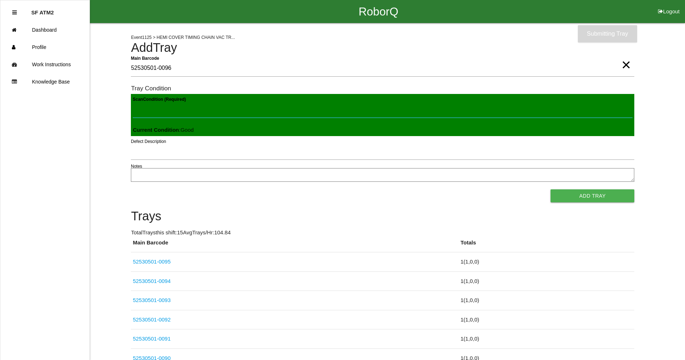
click at [551, 189] on button "Add Tray" at bounding box center [593, 195] width 84 height 13
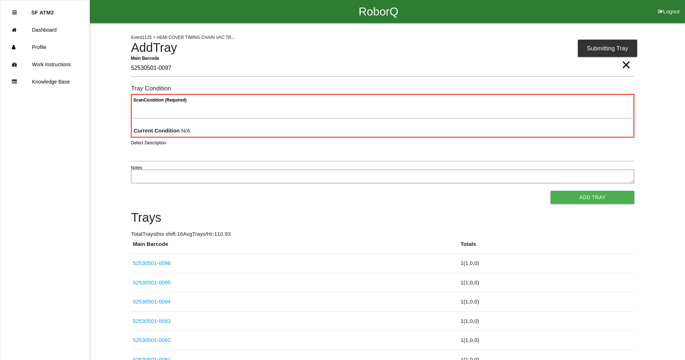
type Barcode "52530501-0097"
paste Condition "text"
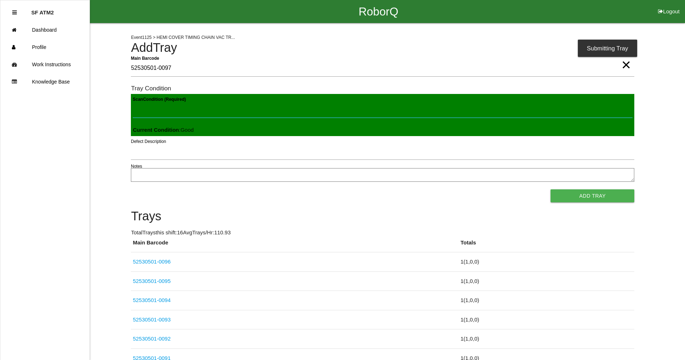
click at [551, 189] on button "Add Tray" at bounding box center [593, 195] width 84 height 13
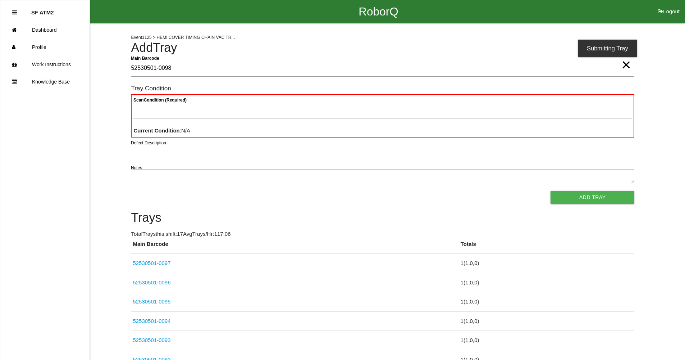
type Barcode "52530501-0098"
paste Condition "text"
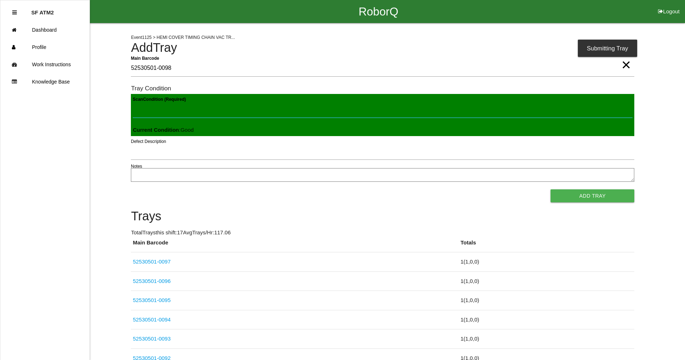
click at [551, 189] on button "Add Tray" at bounding box center [593, 195] width 84 height 13
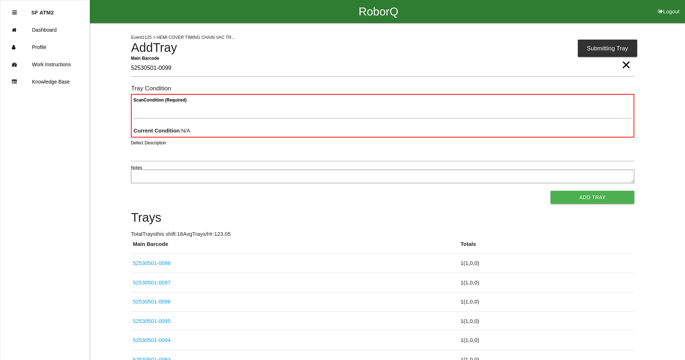
type Barcode "52530501-0099"
paste Condition "text"
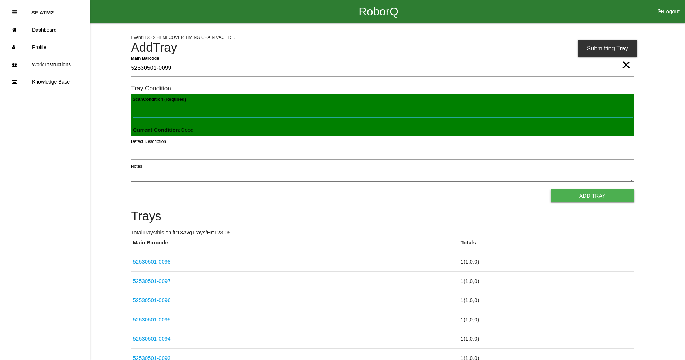
click at [551, 189] on button "Add Tray" at bounding box center [593, 195] width 84 height 13
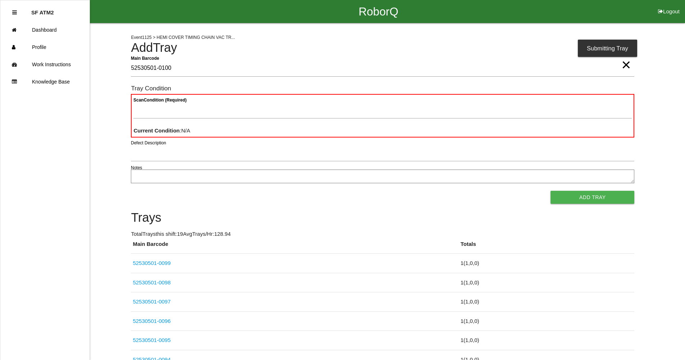
type Barcode "52530501-0100"
paste Condition "text"
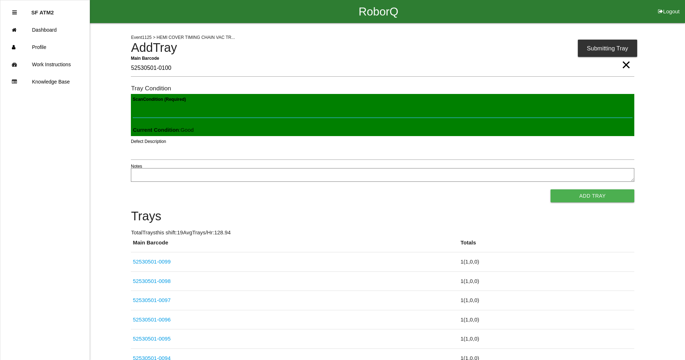
click at [551, 189] on button "Add Tray" at bounding box center [593, 195] width 84 height 13
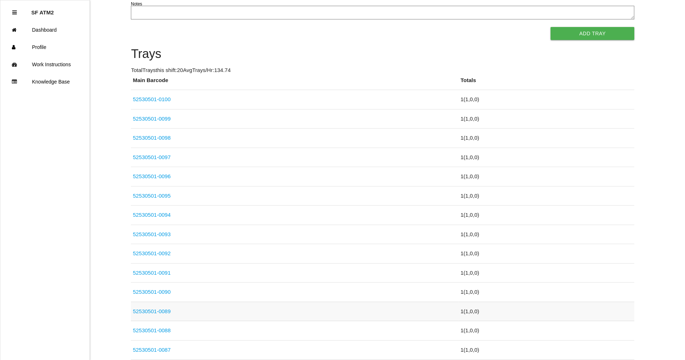
scroll to position [216, 0]
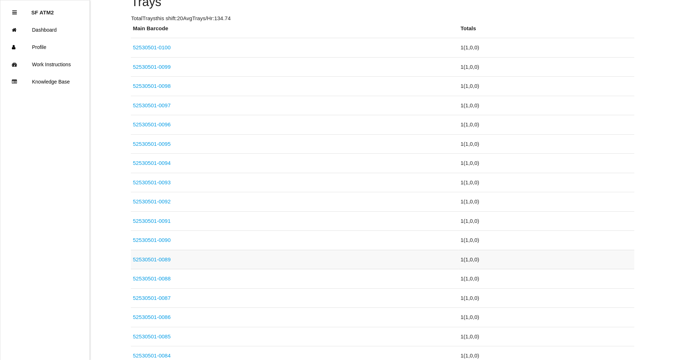
click at [163, 256] on link "52530501-0089" at bounding box center [152, 259] width 38 height 6
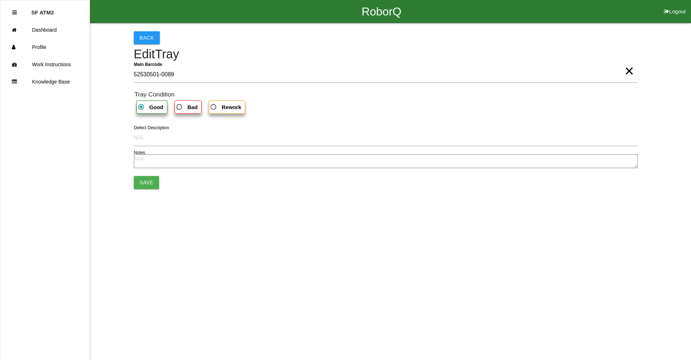
click at [177, 103] on span "Bad" at bounding box center [186, 107] width 23 height 9
click at [177, 103] on input "Bad" at bounding box center [177, 105] width 5 height 5
radio input "true"
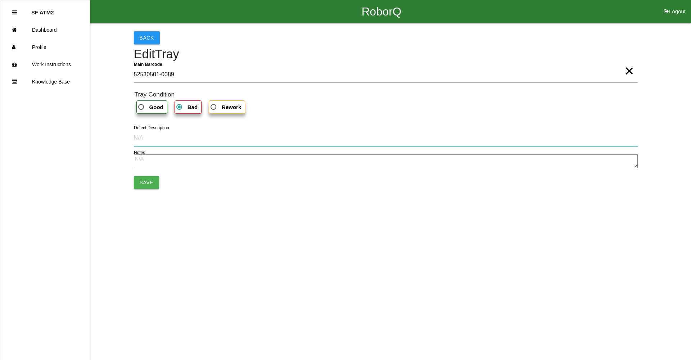
click at [174, 141] on input "Defect Description" at bounding box center [386, 138] width 504 height 17
type input "Split pinch point"
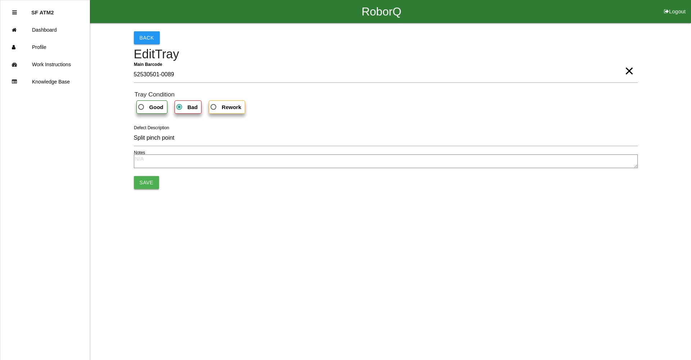
click at [147, 182] on button "Save" at bounding box center [146, 182] width 25 height 13
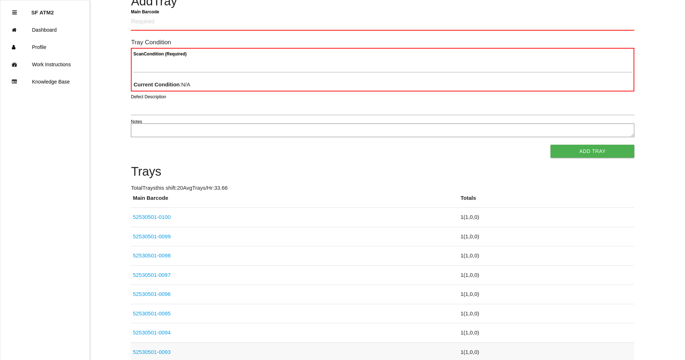
scroll to position [108, 0]
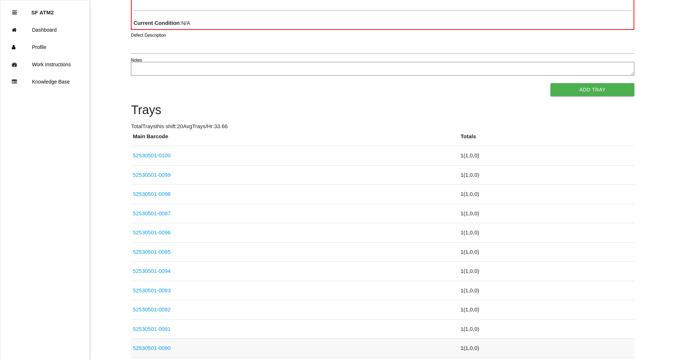
click at [163, 348] on link "52530501-0090" at bounding box center [152, 348] width 38 height 6
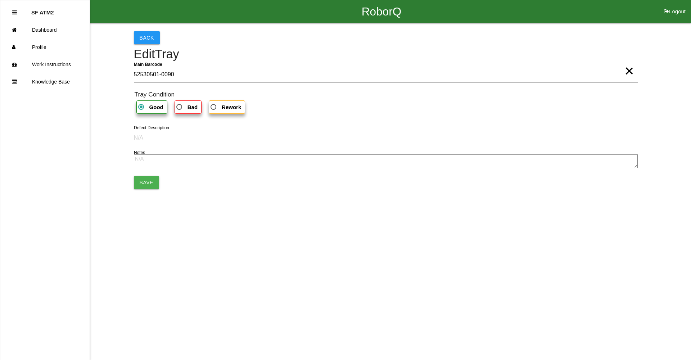
click at [189, 106] on b "Bad" at bounding box center [192, 107] width 10 height 6
click at [180, 106] on input "Bad" at bounding box center [177, 105] width 5 height 5
radio input "true"
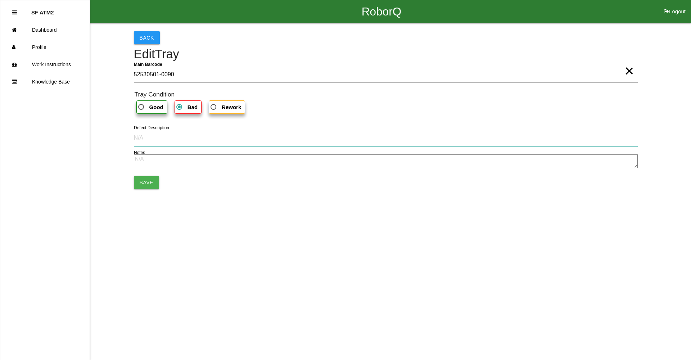
click at [182, 142] on input "Defect Description" at bounding box center [386, 138] width 504 height 17
type input "Split pinch point"
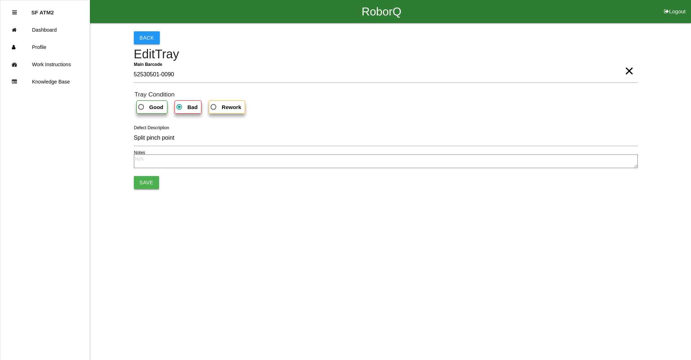
click at [152, 186] on button "Save" at bounding box center [146, 182] width 25 height 13
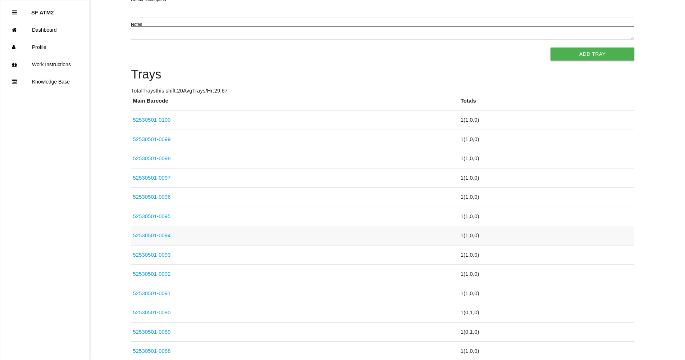
scroll to position [144, 0]
click at [166, 292] on link "52530501-0091" at bounding box center [152, 293] width 38 height 6
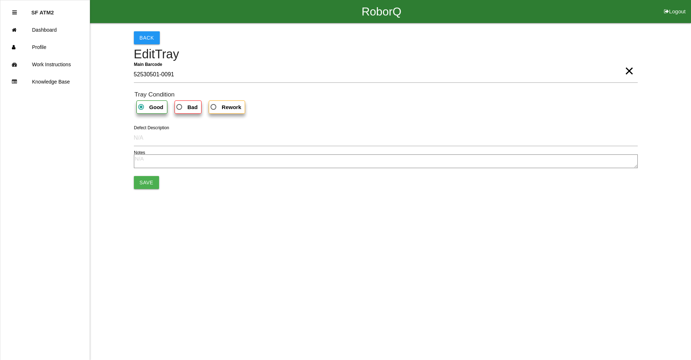
click at [187, 105] on b "Bad" at bounding box center [192, 107] width 10 height 6
click at [180, 105] on input "Bad" at bounding box center [177, 105] width 5 height 5
radio input "true"
click at [150, 184] on button "Save" at bounding box center [146, 182] width 25 height 13
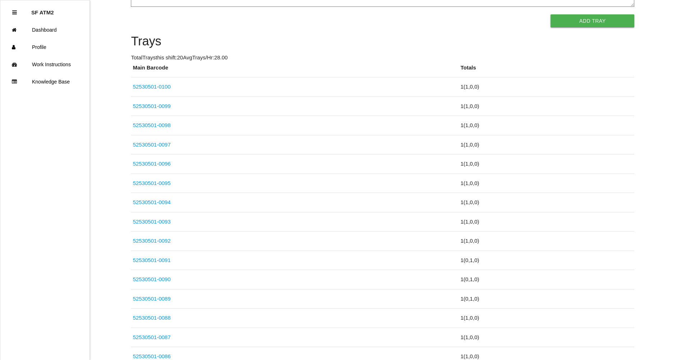
scroll to position [180, 0]
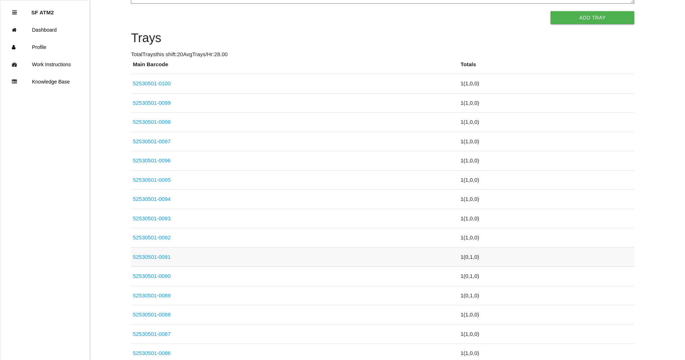
click at [168, 257] on link "52530501-0091" at bounding box center [152, 257] width 38 height 6
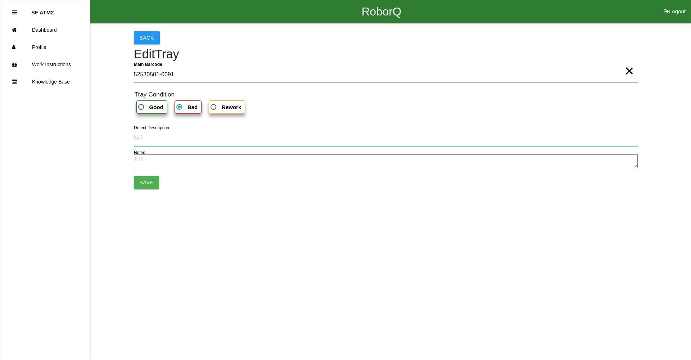
click at [171, 144] on input "Defect Description" at bounding box center [386, 138] width 504 height 17
type input "Split pinch point"
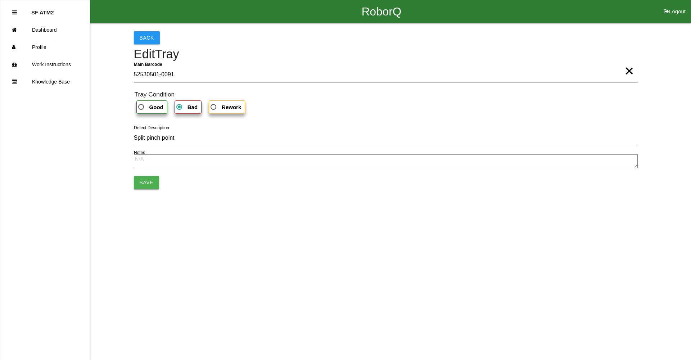
click at [136, 182] on button "Save" at bounding box center [146, 182] width 25 height 13
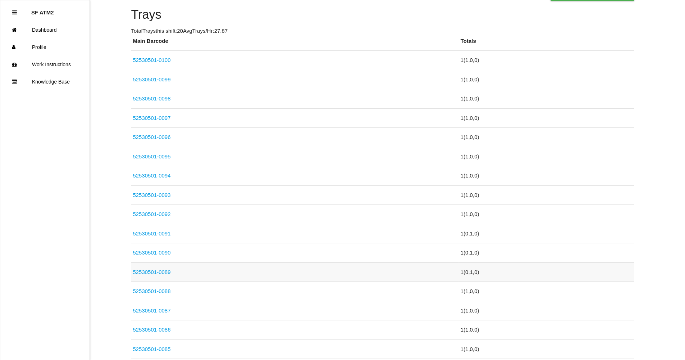
scroll to position [252, 0]
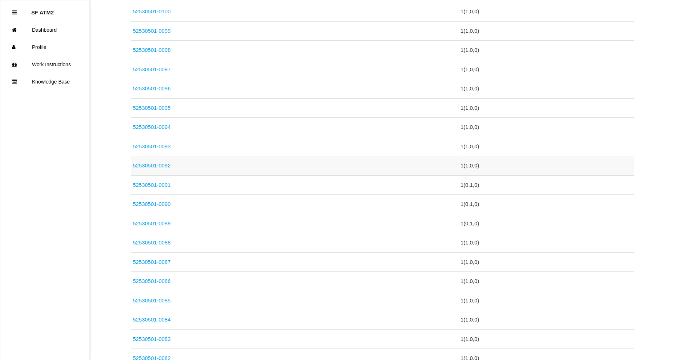
click at [162, 165] on link "52530501-0092" at bounding box center [152, 165] width 38 height 6
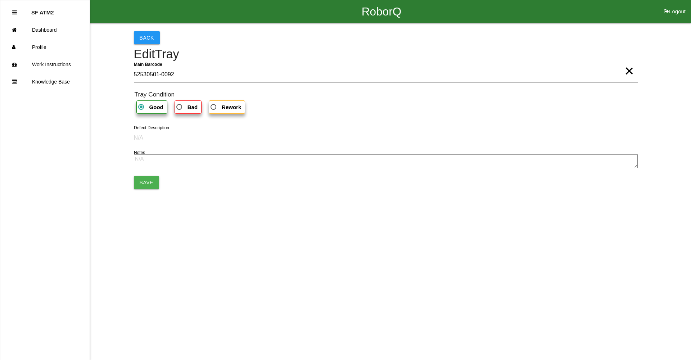
click at [193, 109] on b "Bad" at bounding box center [192, 107] width 10 height 6
click at [180, 107] on input "Bad" at bounding box center [177, 105] width 5 height 5
radio input "true"
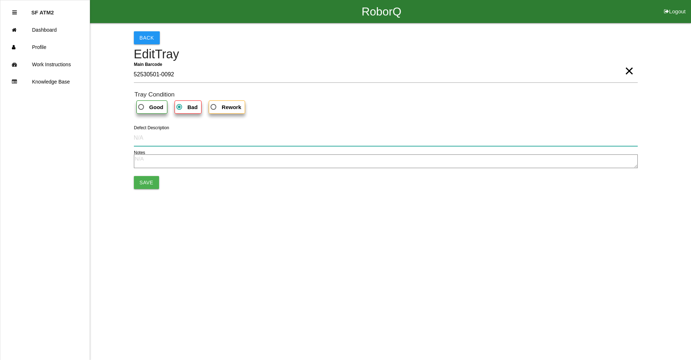
click at [195, 130] on input "Defect Description" at bounding box center [386, 138] width 504 height 17
type input "Split pinch point"
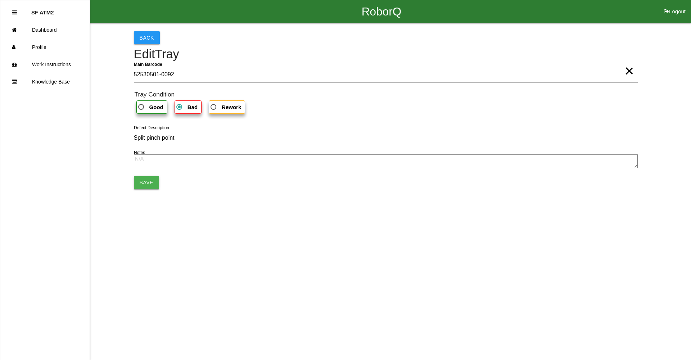
click at [145, 187] on button "Save" at bounding box center [146, 182] width 25 height 13
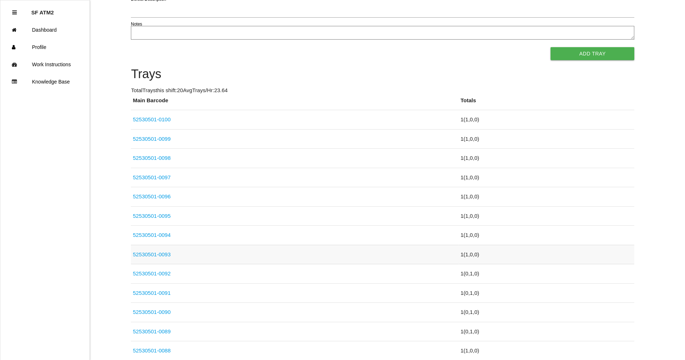
scroll to position [64, 0]
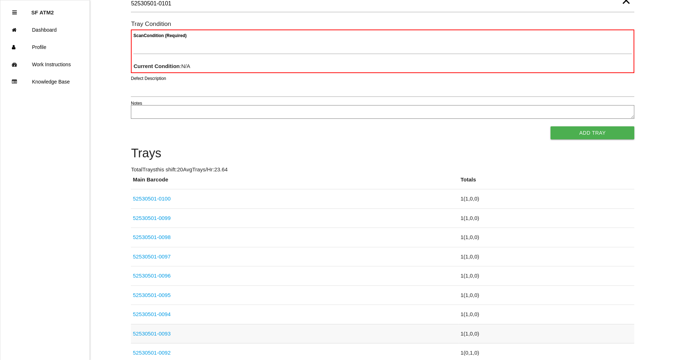
type Barcode "52530501-0101"
paste Condition "text"
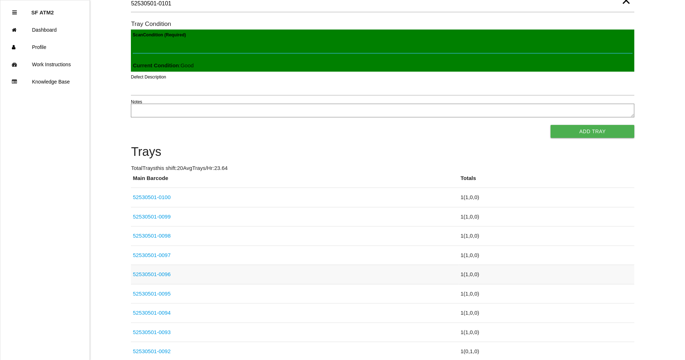
click at [551, 125] on button "Add Tray" at bounding box center [593, 131] width 84 height 13
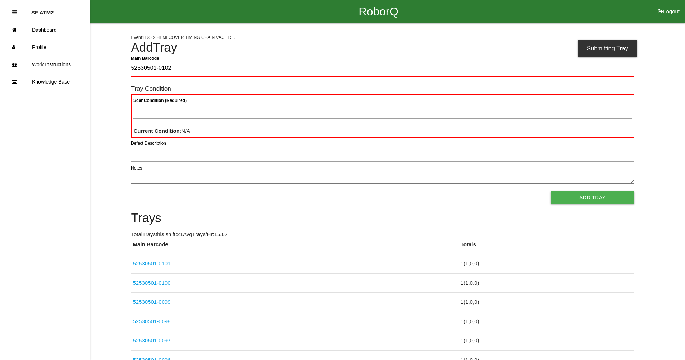
type Barcode "52530501-0102"
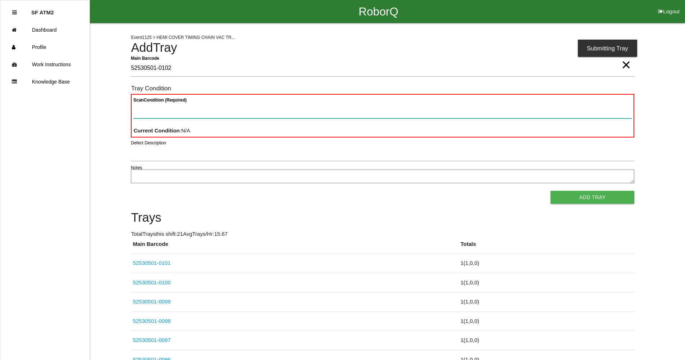
paste Condition "text"
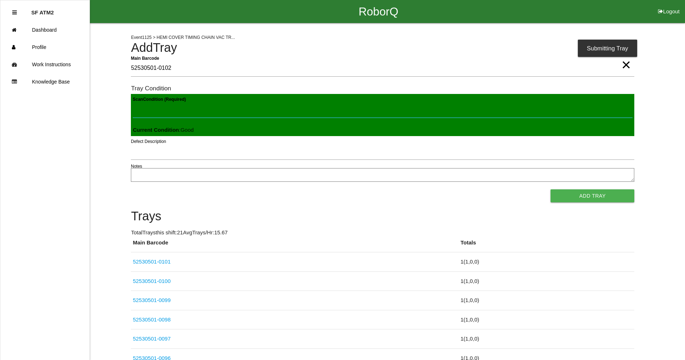
click at [551, 189] on button "Add Tray" at bounding box center [593, 195] width 84 height 13
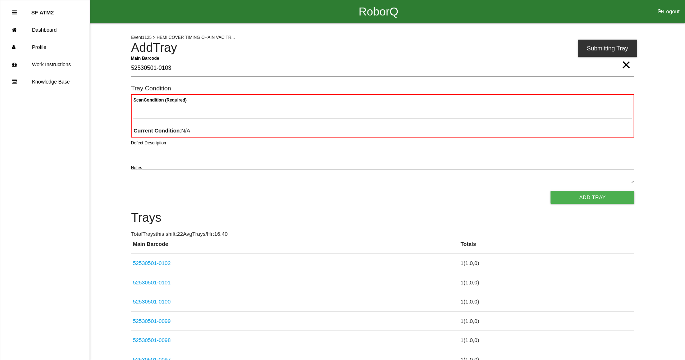
type Barcode "52530501-0103"
paste Condition "text"
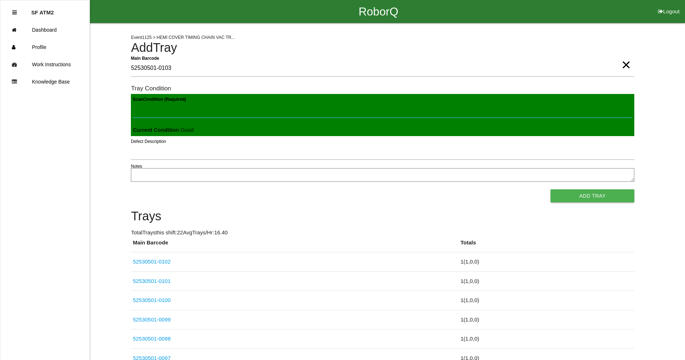
click at [551, 189] on button "Add Tray" at bounding box center [593, 195] width 84 height 13
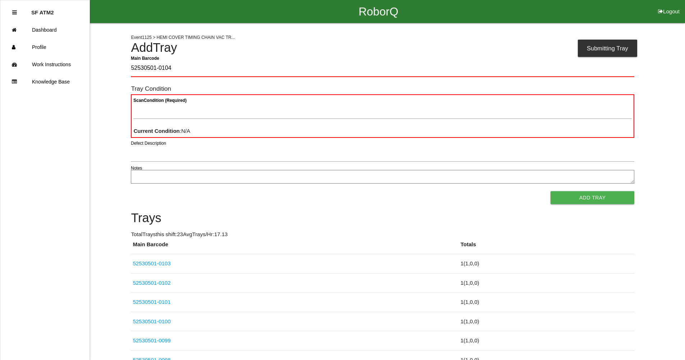
type Barcode "52530501-0104"
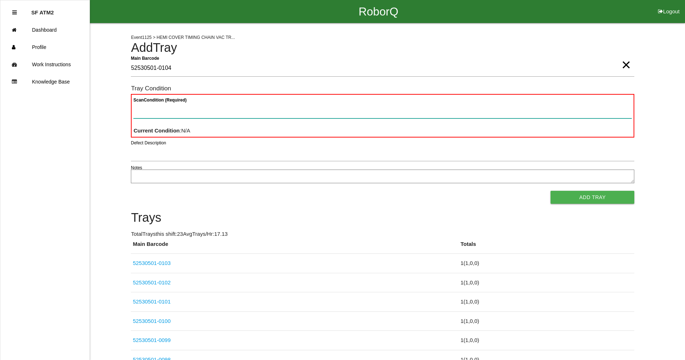
paste Condition "text"
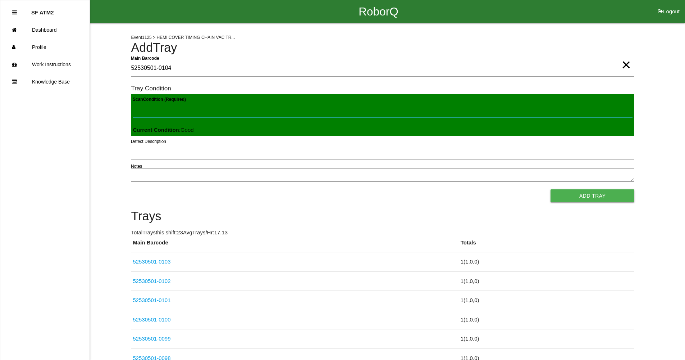
click at [551, 189] on button "Add Tray" at bounding box center [593, 195] width 84 height 13
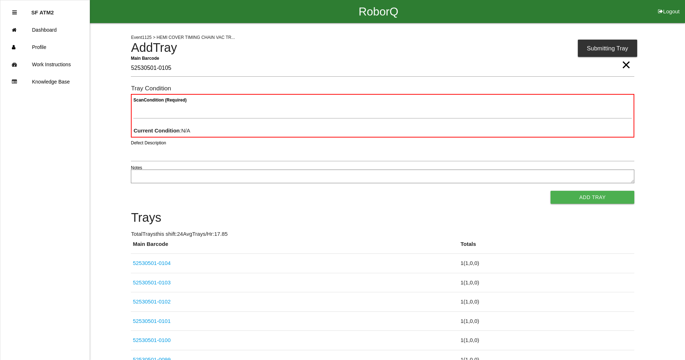
type Barcode "52530501-0105"
paste Condition "text"
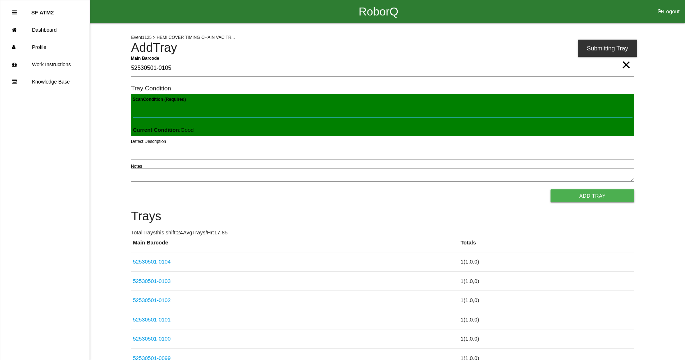
click at [551, 189] on button "Add Tray" at bounding box center [593, 195] width 84 height 13
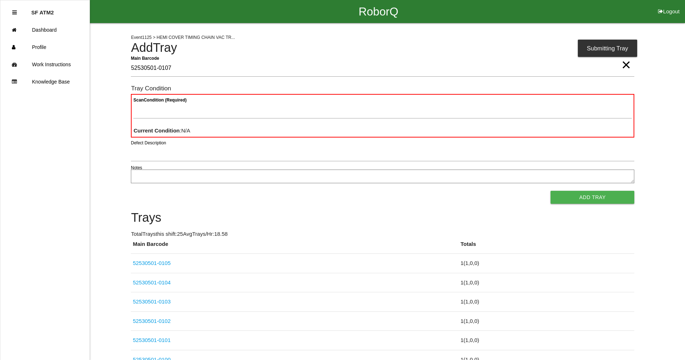
type Barcode "52530501-0107"
paste Condition "text"
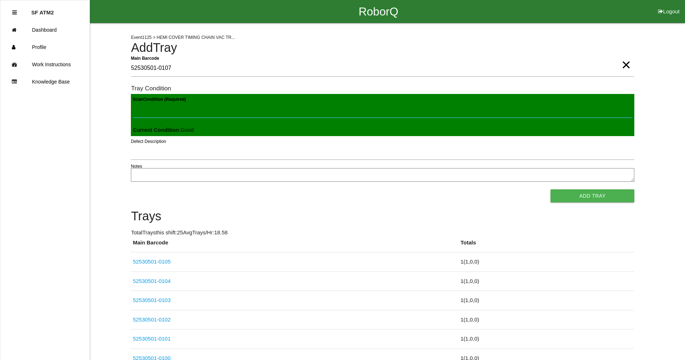
click at [551, 189] on button "Add Tray" at bounding box center [593, 195] width 84 height 13
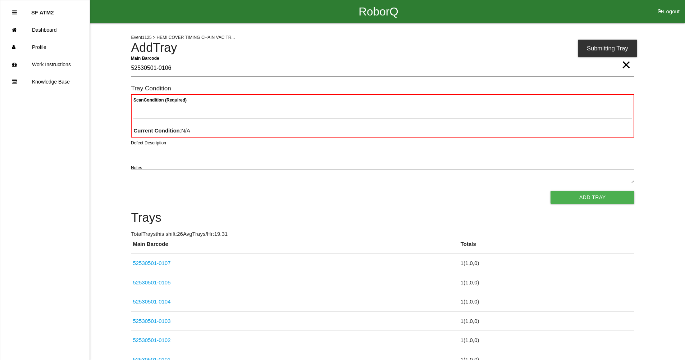
type Barcode "52530501-0106"
paste Condition "text"
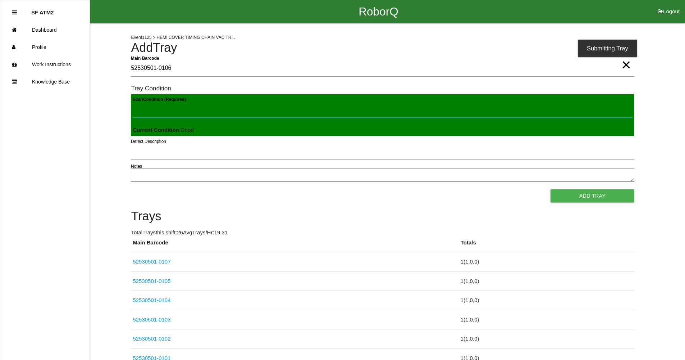
click at [551, 189] on button "Add Tray" at bounding box center [593, 195] width 84 height 13
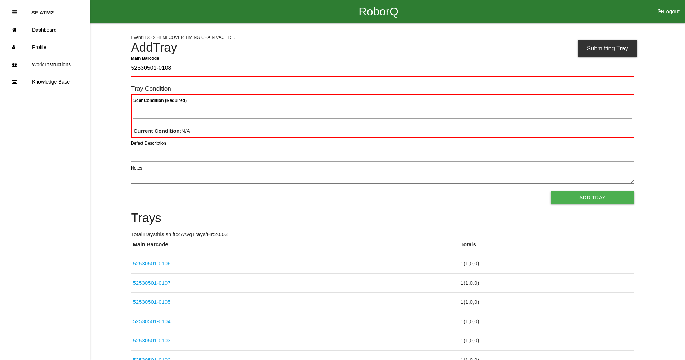
type Barcode "52530501-0108"
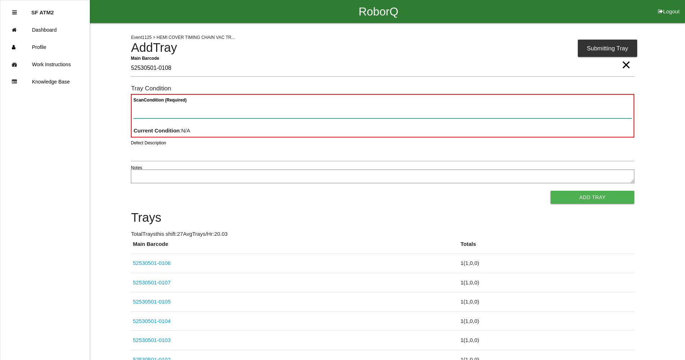
paste Condition "text"
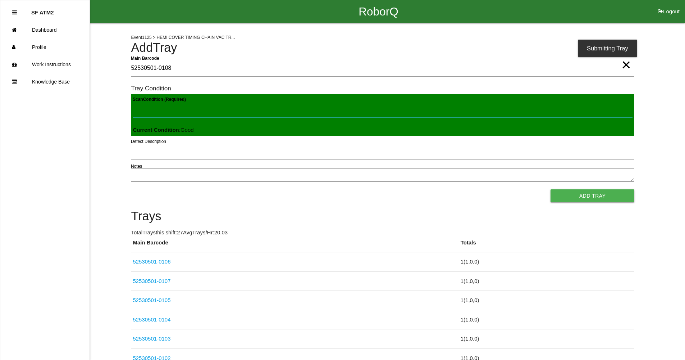
click at [551, 189] on button "Add Tray" at bounding box center [593, 195] width 84 height 13
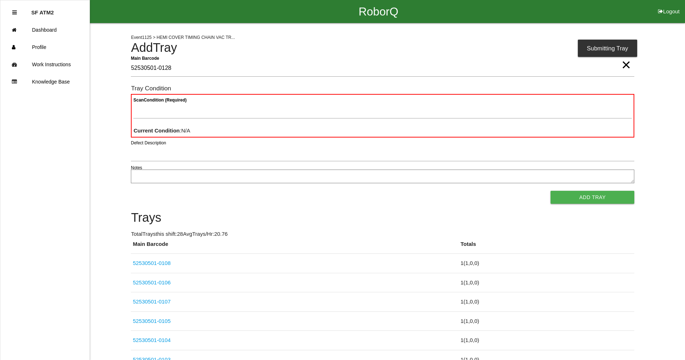
type Barcode "52530501-0128"
click at [629, 65] on span "×" at bounding box center [626, 57] width 9 height 14
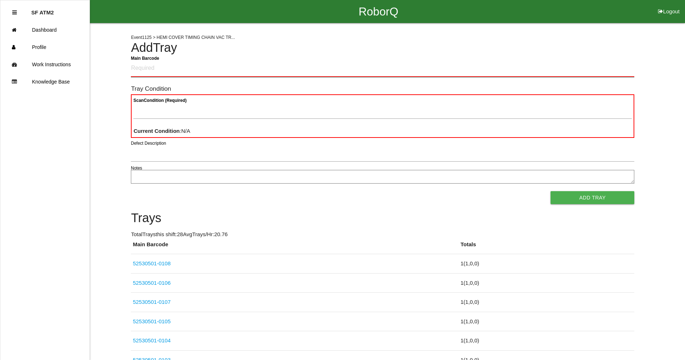
click at [313, 75] on Barcode "Main Barcode" at bounding box center [383, 68] width 504 height 17
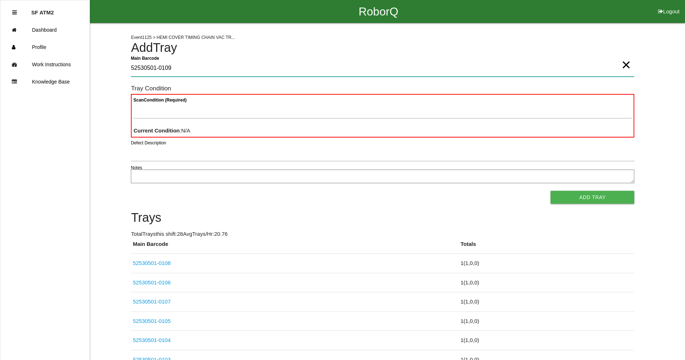
type Barcode "52530501-0109"
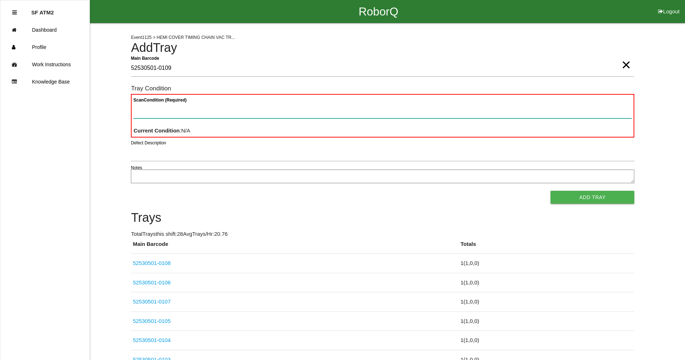
click at [551, 191] on button "Add Tray" at bounding box center [593, 197] width 84 height 13
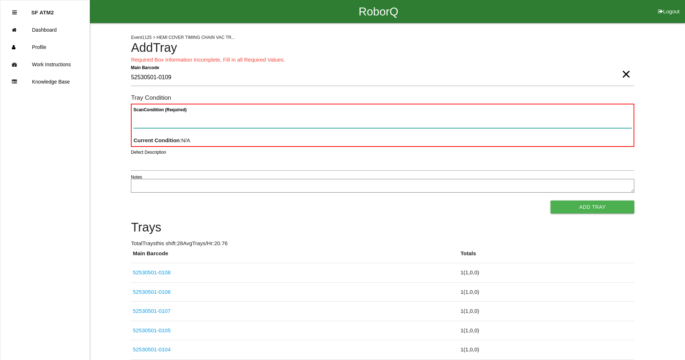
paste Condition "text"
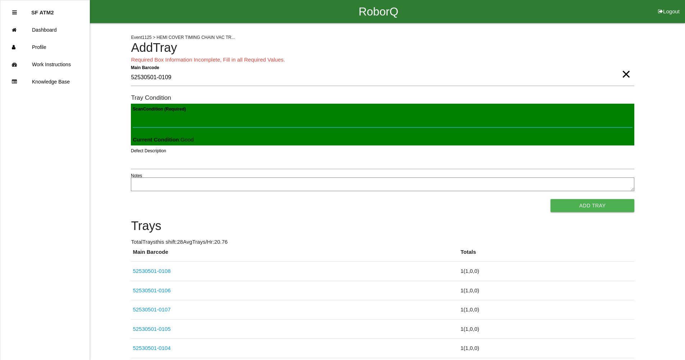
click at [551, 199] on button "Add Tray" at bounding box center [593, 205] width 84 height 13
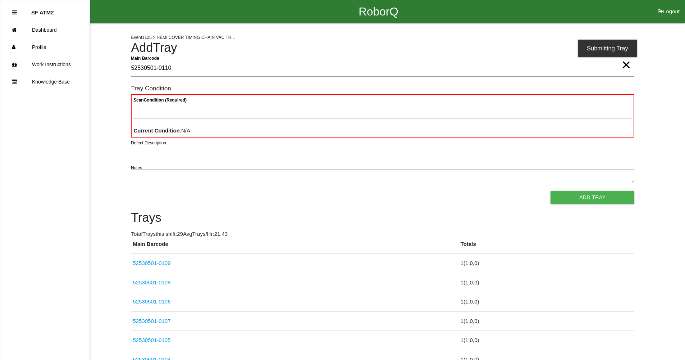
type Barcode "52530501-0110"
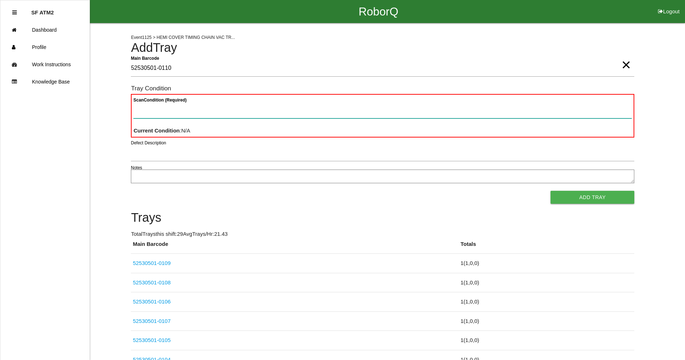
paste Condition "text"
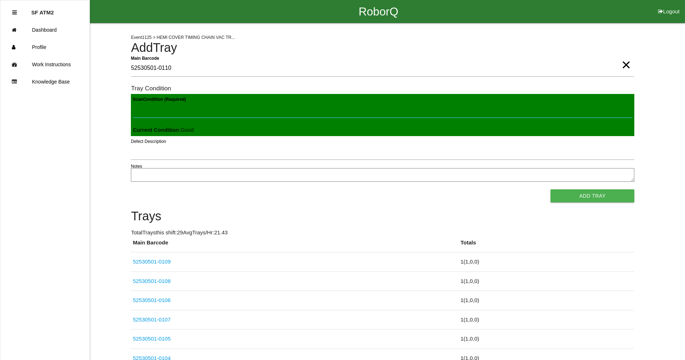
click at [551, 189] on button "Add Tray" at bounding box center [593, 195] width 84 height 13
